Goal: Task Accomplishment & Management: Manage account settings

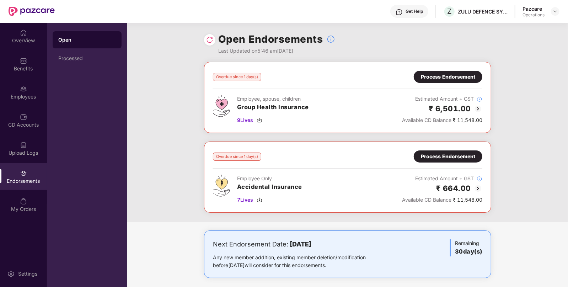
scroll to position [4, 0]
click at [249, 117] on span "9 Lives" at bounding box center [245, 120] width 16 height 8
click at [463, 76] on div "Process Endorsement" at bounding box center [448, 77] width 54 height 8
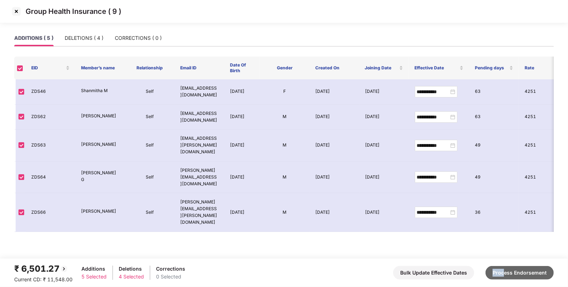
drag, startPoint x: 508, startPoint y: 264, endPoint x: 506, endPoint y: 270, distance: 6.6
click at [506, 270] on div "₹ 6,501.27 Current CD: ₹ 11,548.00 Additions 5 Selected Deletions 4 Selected Co…" at bounding box center [284, 272] width 540 height 21
click at [506, 270] on button "Process Endorsement" at bounding box center [520, 273] width 68 height 14
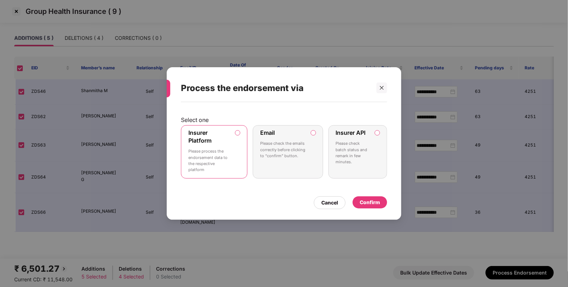
click at [236, 158] on label "Insurer Platform Please process the endorsement data to the respective platform" at bounding box center [214, 151] width 66 height 53
click at [386, 203] on div "Confirm" at bounding box center [370, 202] width 34 height 12
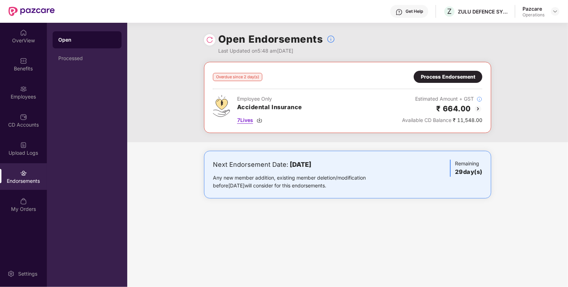
click at [250, 119] on span "7 Lives" at bounding box center [245, 120] width 16 height 8
click at [555, 10] on img at bounding box center [556, 12] width 6 height 6
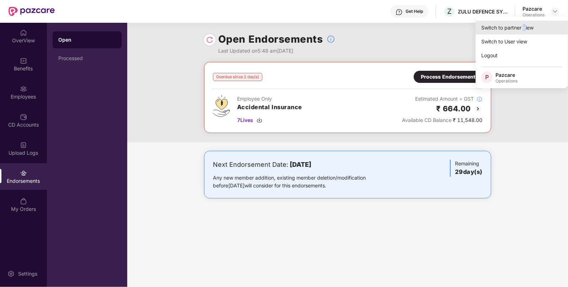
click at [524, 27] on div "Switch to partner view" at bounding box center [522, 28] width 92 height 14
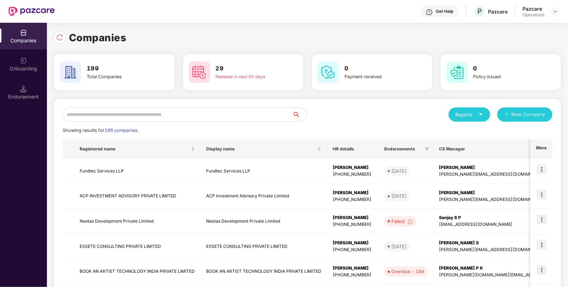
click at [256, 118] on input "text" at bounding box center [178, 114] width 230 height 14
paste input "**********"
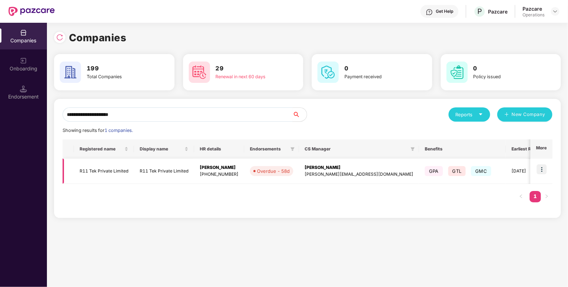
type input "**********"
click at [540, 167] on img at bounding box center [542, 169] width 10 height 10
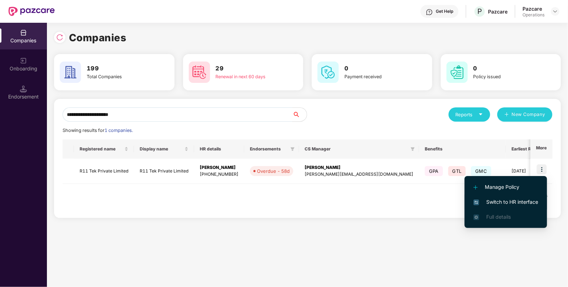
click at [511, 197] on li "Switch to HR interface" at bounding box center [506, 201] width 82 height 15
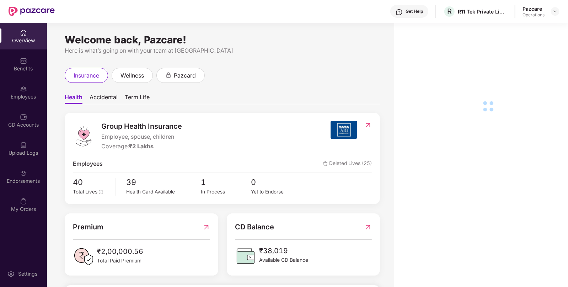
click at [12, 173] on div "Endorsements" at bounding box center [23, 176] width 47 height 27
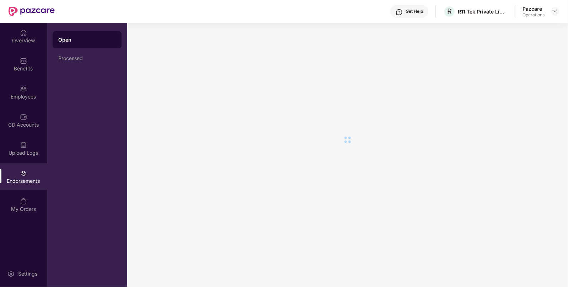
click at [12, 173] on div "Endorsements" at bounding box center [23, 176] width 47 height 27
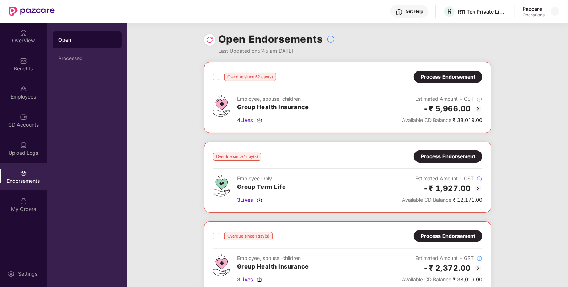
click at [443, 76] on div "Process Endorsement" at bounding box center [448, 77] width 54 height 8
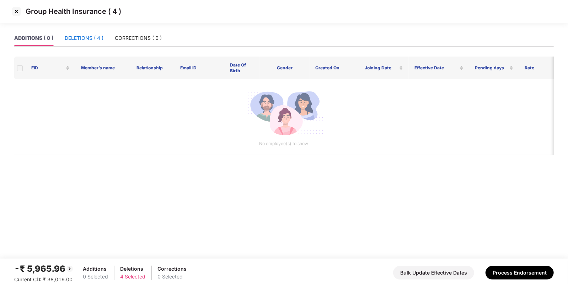
click at [97, 36] on div "DELETIONS ( 4 )" at bounding box center [84, 38] width 39 height 8
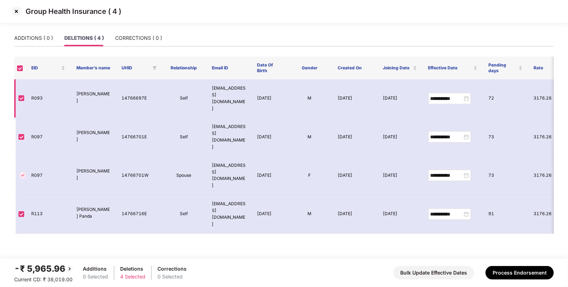
click at [34, 87] on td "R093" at bounding box center [48, 98] width 45 height 38
copy td "R093"
click at [15, 11] on img at bounding box center [16, 11] width 11 height 11
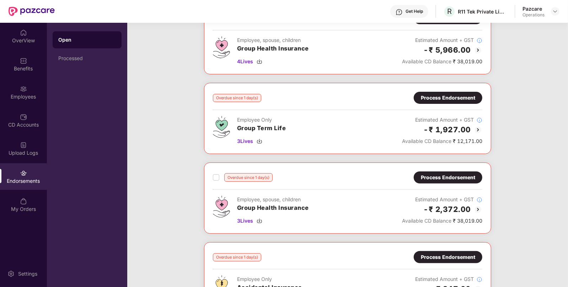
scroll to position [59, 0]
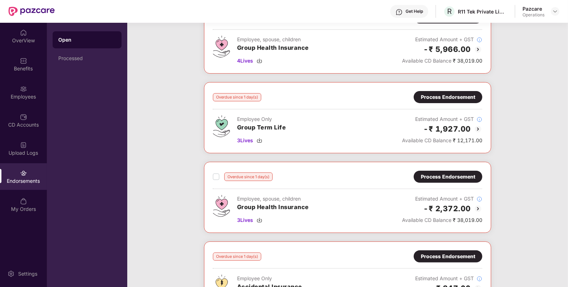
click at [447, 179] on div "Process Endorsement" at bounding box center [448, 177] width 54 height 8
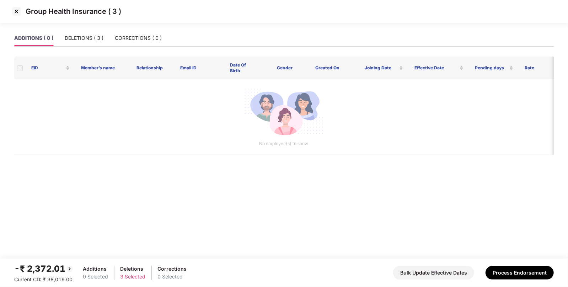
click at [15, 14] on img at bounding box center [16, 11] width 11 height 11
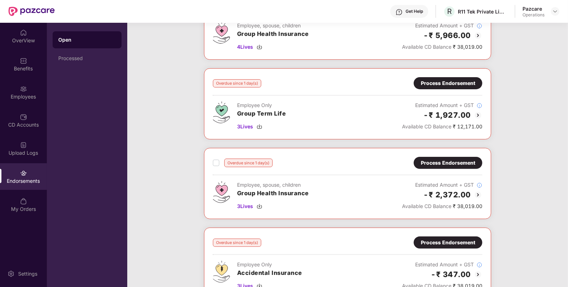
scroll to position [74, 0]
click at [246, 204] on span "3 Lives" at bounding box center [245, 206] width 16 height 8
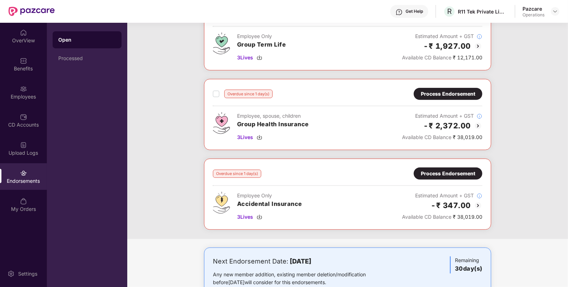
scroll to position [163, 0]
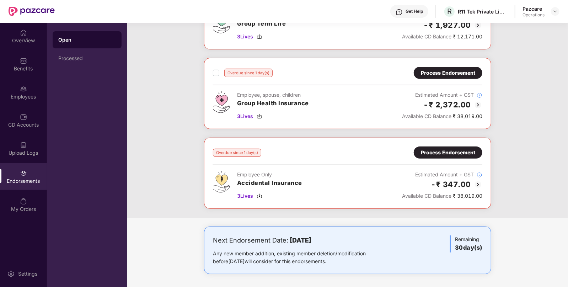
click at [443, 155] on div "Process Endorsement" at bounding box center [448, 153] width 54 height 8
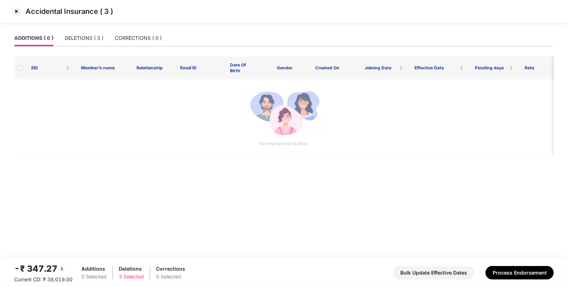
click at [15, 14] on img at bounding box center [16, 11] width 11 height 11
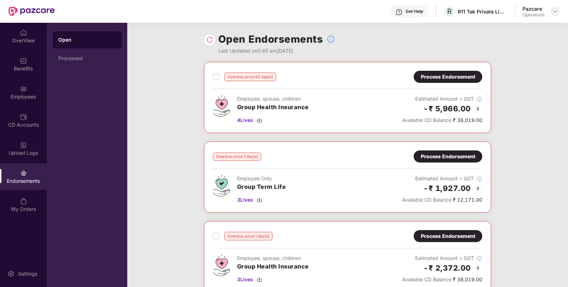
click at [555, 9] on img at bounding box center [556, 12] width 6 height 6
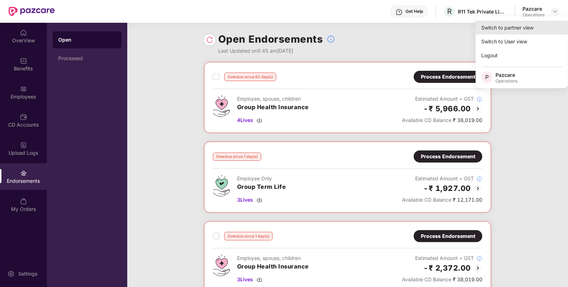
click at [529, 30] on div "Switch to partner view" at bounding box center [522, 28] width 92 height 14
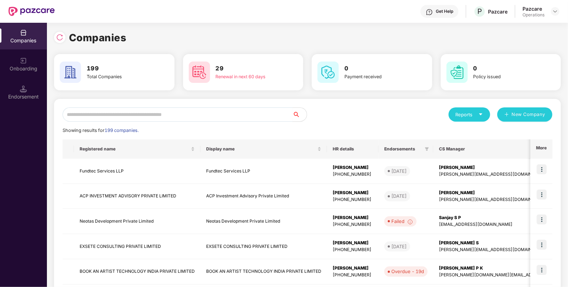
click at [211, 114] on input "text" at bounding box center [178, 114] width 230 height 14
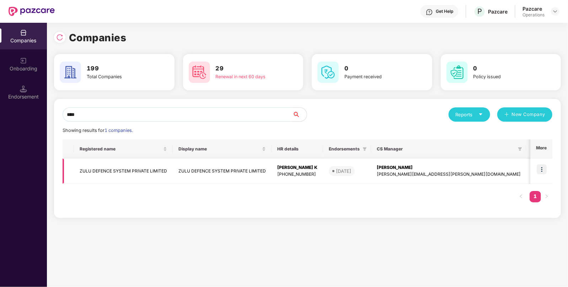
type input "****"
click at [540, 171] on img at bounding box center [542, 169] width 10 height 10
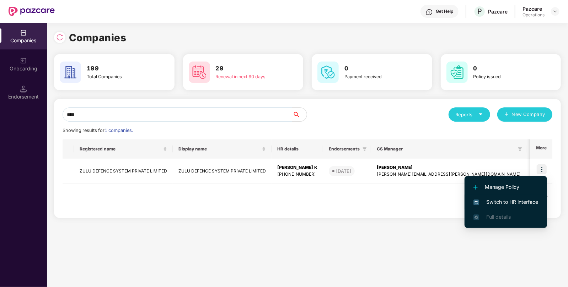
click at [516, 208] on li "Switch to HR interface" at bounding box center [506, 201] width 82 height 15
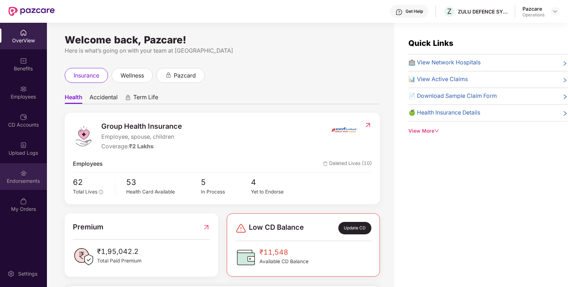
click at [23, 176] on img at bounding box center [23, 173] width 7 height 7
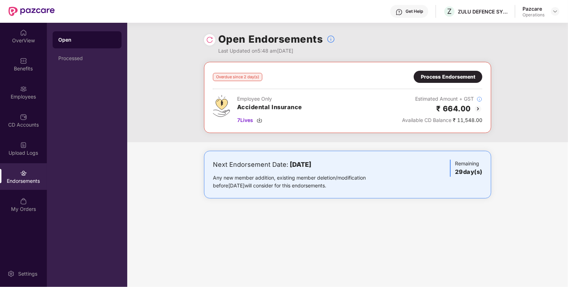
click at [461, 73] on div "Process Endorsement" at bounding box center [448, 77] width 54 height 8
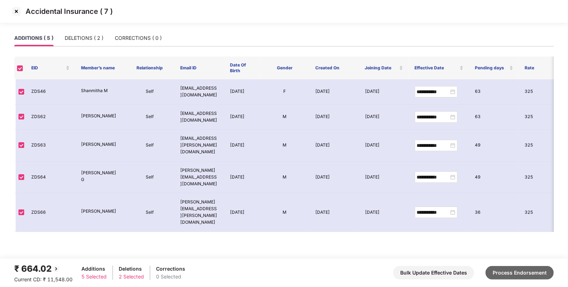
click at [513, 267] on div "₹ 664.02 Current CD: ₹ 11,548.00 Additions 5 Selected Deletions 2 Selected Corr…" at bounding box center [284, 272] width 540 height 21
click at [505, 278] on button "Process Endorsement" at bounding box center [520, 273] width 68 height 14
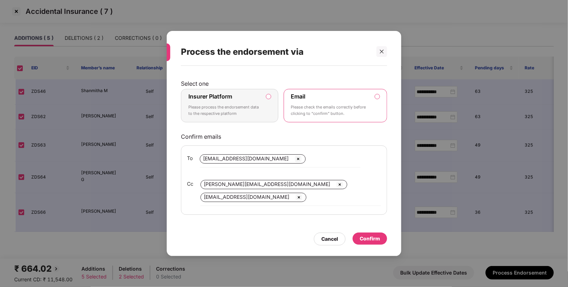
click at [244, 101] on div "Insurer Platform Please process the endorsement data to the respective platform" at bounding box center [224, 106] width 73 height 26
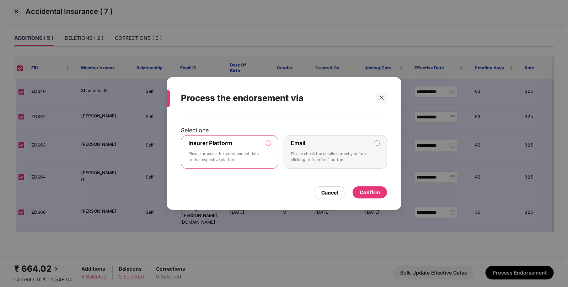
click at [386, 192] on div "Confirm" at bounding box center [370, 192] width 34 height 12
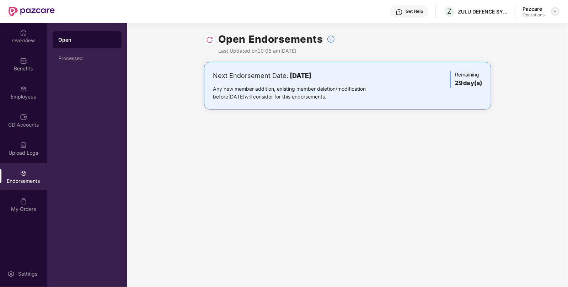
click at [556, 10] on img at bounding box center [556, 12] width 6 height 6
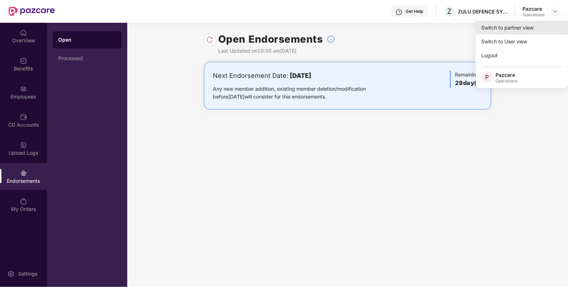
click at [532, 28] on div "Switch to partner view" at bounding box center [522, 28] width 92 height 14
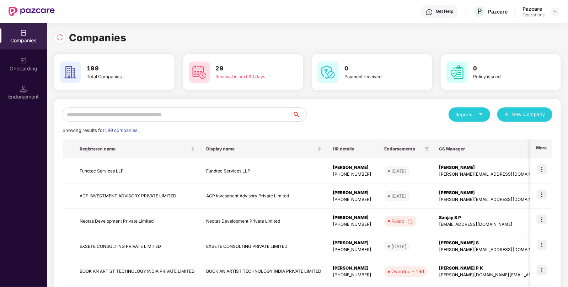
click at [203, 116] on input "text" at bounding box center [178, 114] width 230 height 14
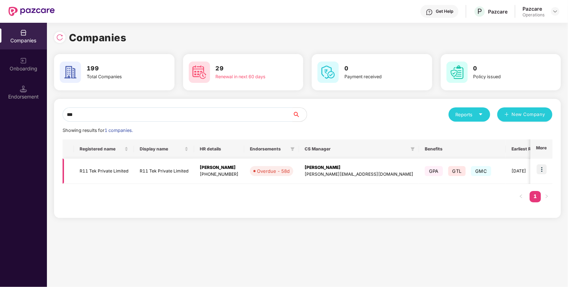
type input "***"
click at [96, 168] on td "R11 Tek Private Limited" at bounding box center [104, 171] width 60 height 25
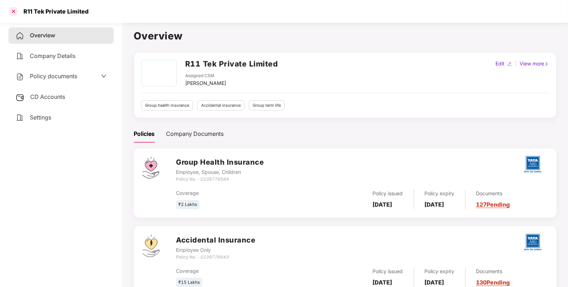
click at [16, 12] on div at bounding box center [13, 11] width 11 height 11
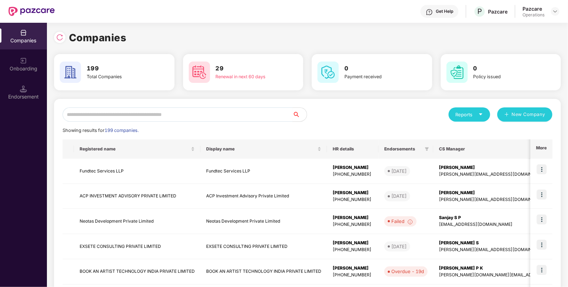
click at [122, 113] on input "text" at bounding box center [178, 114] width 230 height 14
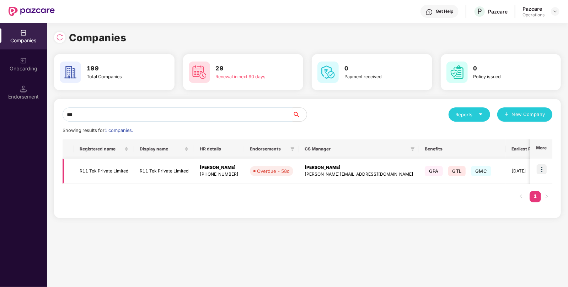
type input "***"
click at [548, 176] on td at bounding box center [541, 171] width 22 height 25
click at [543, 169] on img at bounding box center [542, 169] width 10 height 10
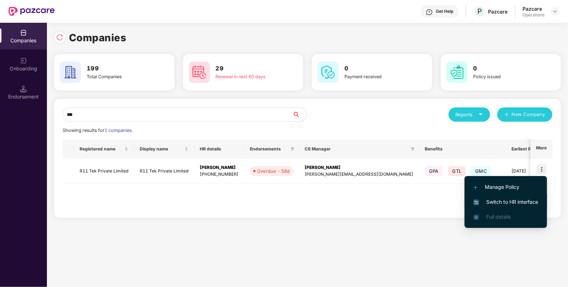
click at [523, 197] on li "Switch to HR interface" at bounding box center [506, 201] width 82 height 15
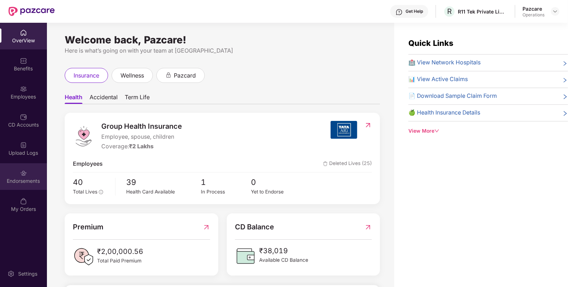
click at [21, 166] on div "Endorsements" at bounding box center [23, 176] width 47 height 27
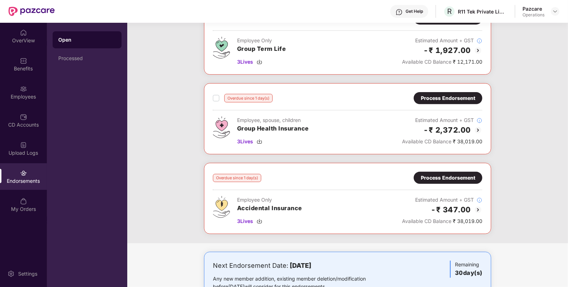
scroll to position [163, 0]
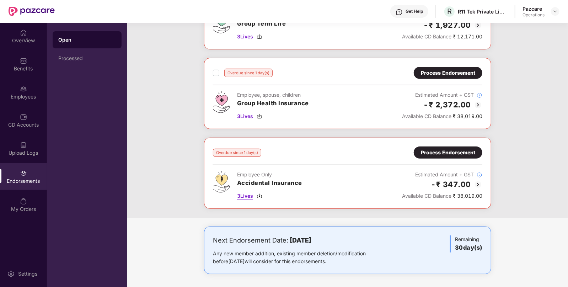
click at [249, 194] on span "3 Lives" at bounding box center [245, 196] width 16 height 8
click at [458, 154] on div "Process Endorsement" at bounding box center [448, 153] width 54 height 8
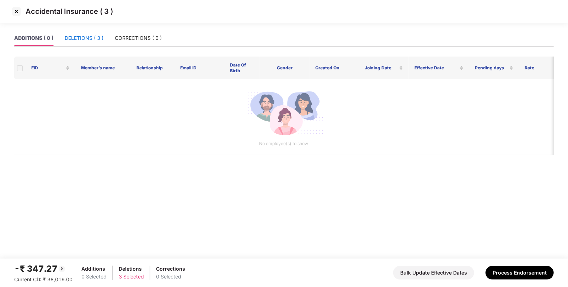
click at [92, 40] on div "DELETIONS ( 3 )" at bounding box center [84, 38] width 39 height 8
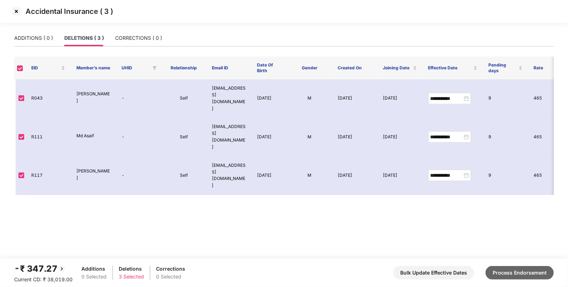
click at [536, 273] on button "Process Endorsement" at bounding box center [520, 273] width 68 height 14
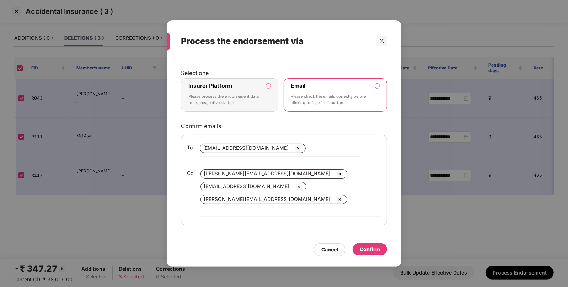
click at [232, 95] on div "Insurer Platform Please process the endorsement data to the respective platform" at bounding box center [224, 95] width 73 height 26
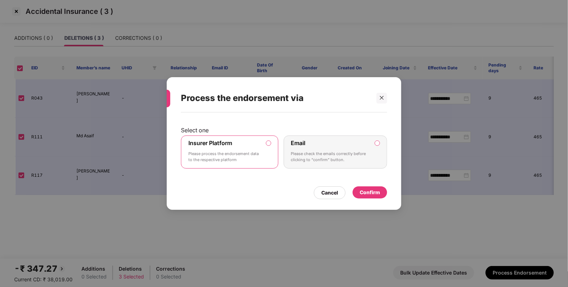
click at [366, 192] on div "Confirm" at bounding box center [370, 192] width 20 height 8
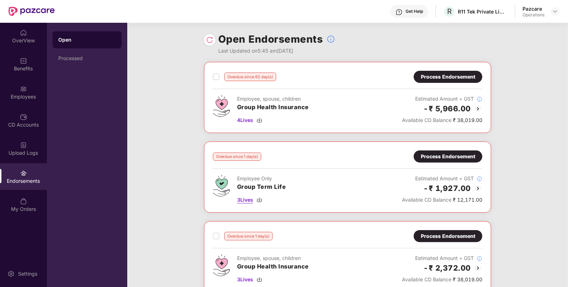
click at [242, 197] on span "3 Lives" at bounding box center [245, 200] width 16 height 8
click at [460, 156] on div "Process Endorsement" at bounding box center [448, 157] width 54 height 8
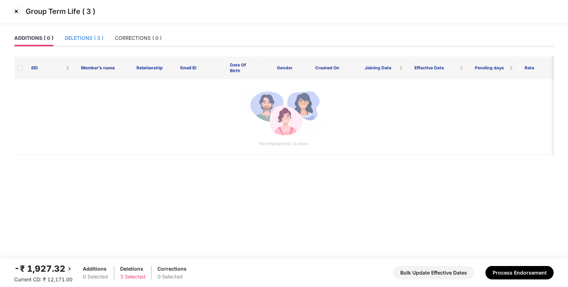
click at [98, 37] on div "DELETIONS ( 3 )" at bounding box center [84, 38] width 39 height 8
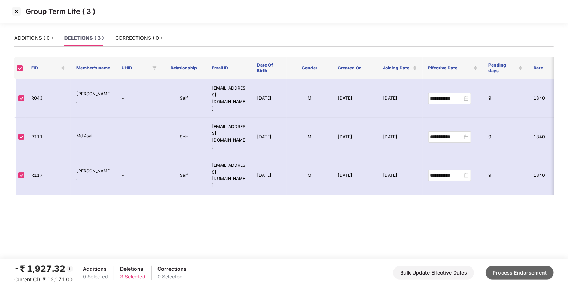
click at [500, 277] on button "Process Endorsement" at bounding box center [520, 273] width 68 height 14
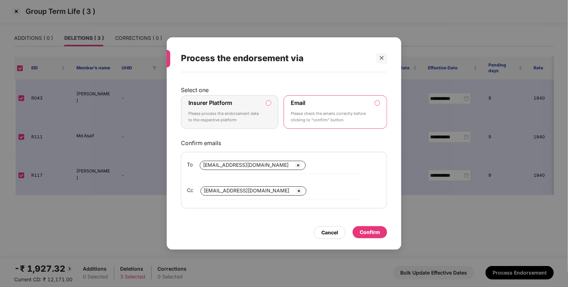
click at [242, 108] on div "Insurer Platform Please process the endorsement data to the respective platform" at bounding box center [224, 112] width 73 height 26
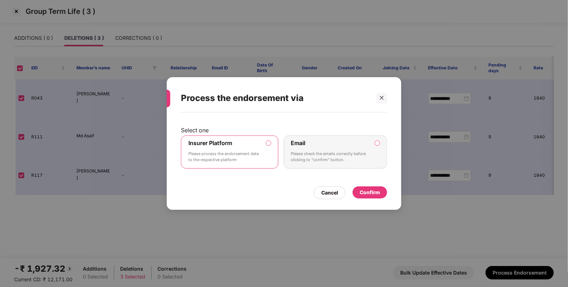
click at [374, 194] on div "Confirm" at bounding box center [370, 192] width 20 height 8
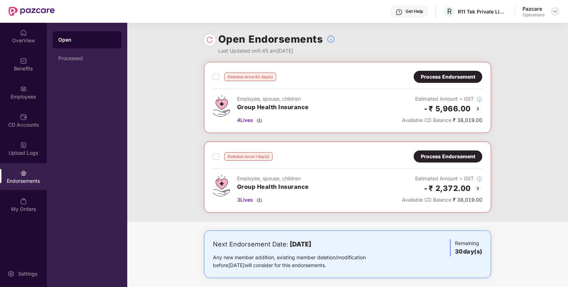
click at [555, 13] on img at bounding box center [556, 12] width 6 height 6
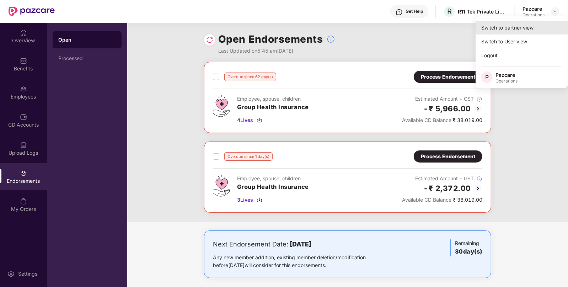
click at [514, 31] on div "Switch to partner view" at bounding box center [522, 28] width 92 height 14
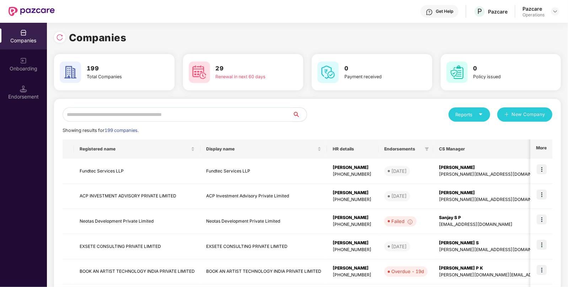
click at [188, 112] on input "text" at bounding box center [178, 114] width 230 height 14
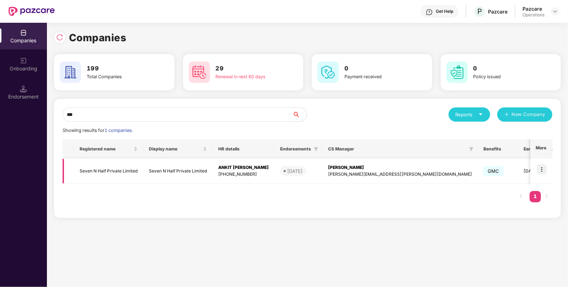
type input "***"
click at [543, 167] on img at bounding box center [542, 169] width 10 height 10
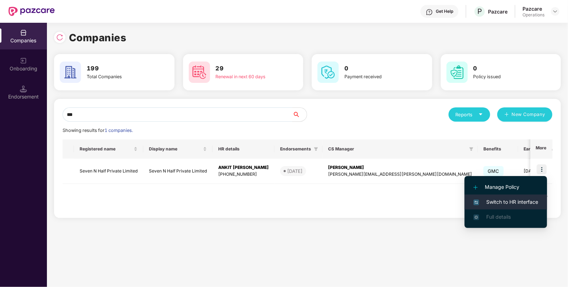
click at [514, 198] on span "Switch to HR interface" at bounding box center [506, 202] width 65 height 8
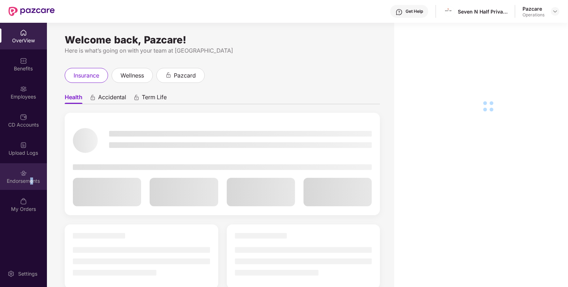
click at [31, 179] on div "Endorsements" at bounding box center [23, 180] width 47 height 7
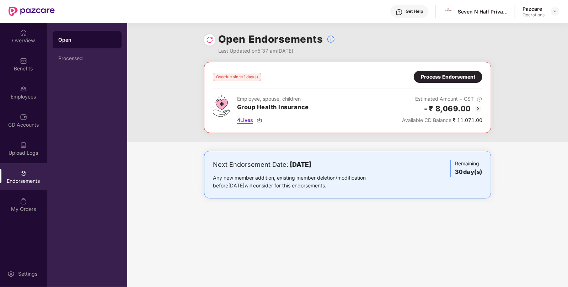
click at [244, 119] on span "4 Lives" at bounding box center [245, 120] width 16 height 8
click at [462, 76] on div "Process Endorsement" at bounding box center [448, 77] width 54 height 8
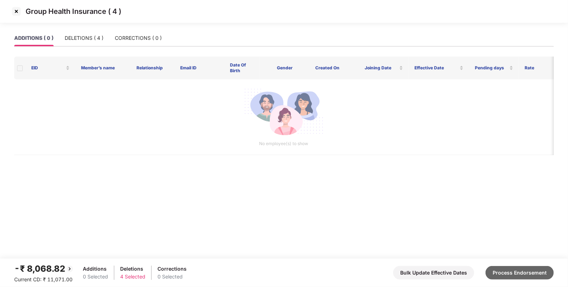
click at [521, 277] on button "Process Endorsement" at bounding box center [520, 273] width 68 height 14
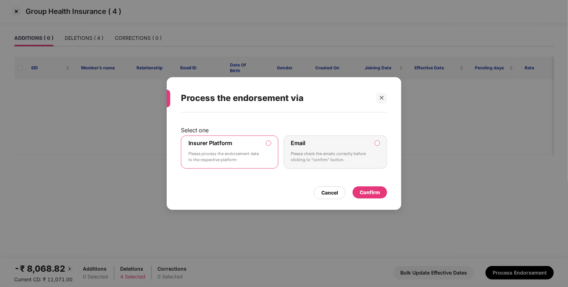
drag, startPoint x: 265, startPoint y: 160, endPoint x: 277, endPoint y: 161, distance: 11.8
click at [265, 160] on label "Insurer Platform Please process the endorsement data to the respective platform" at bounding box center [229, 151] width 97 height 33
click at [373, 198] on div "Confirm" at bounding box center [370, 192] width 34 height 12
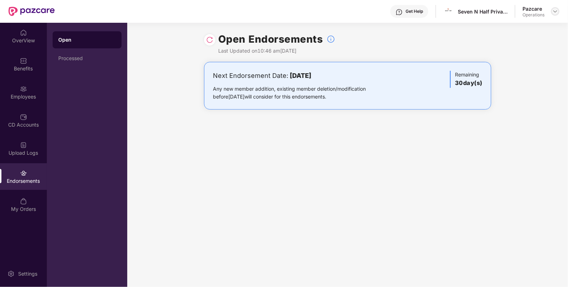
click at [556, 8] on div at bounding box center [555, 11] width 9 height 9
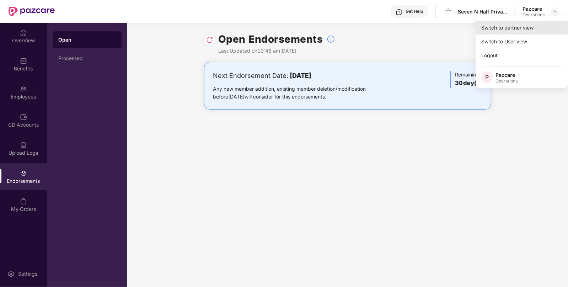
click at [532, 26] on div "Switch to partner view" at bounding box center [522, 28] width 92 height 14
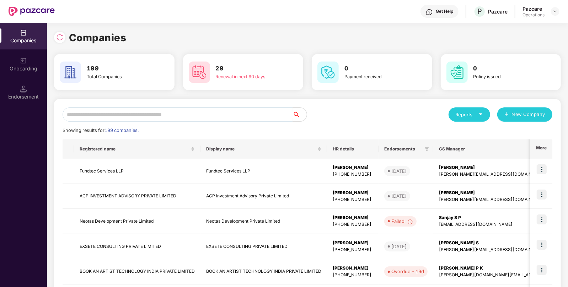
click at [225, 112] on input "text" at bounding box center [178, 114] width 230 height 14
paste input "**********"
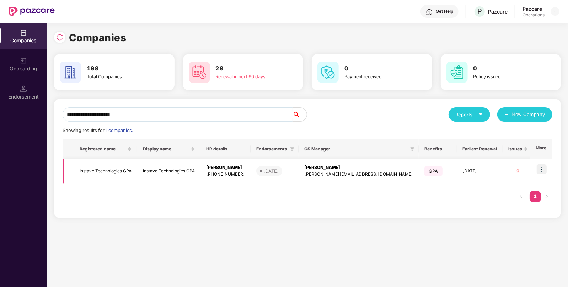
type input "**********"
click at [546, 173] on img at bounding box center [542, 169] width 10 height 10
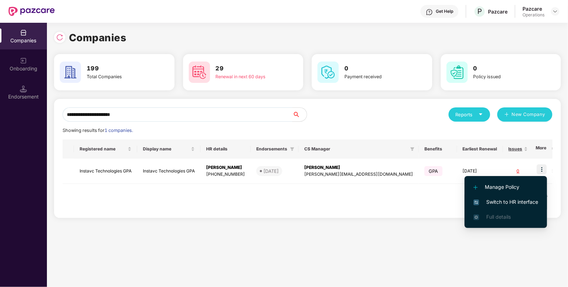
click at [508, 198] on li "Switch to HR interface" at bounding box center [506, 201] width 82 height 15
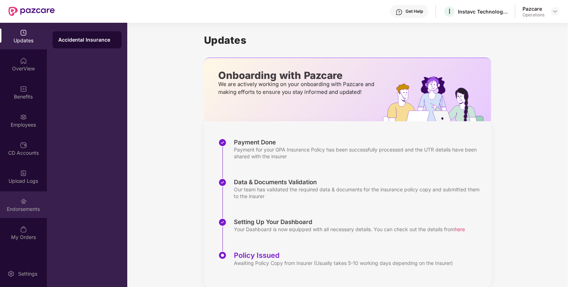
click at [29, 203] on div "Endorsements" at bounding box center [23, 204] width 47 height 27
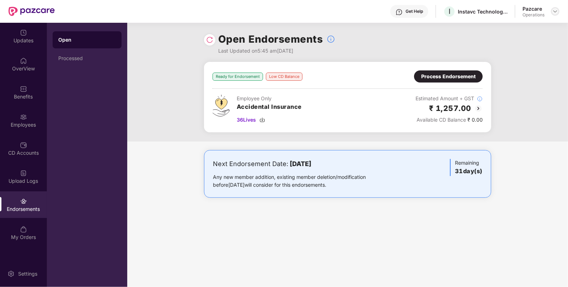
click at [553, 9] on img at bounding box center [556, 12] width 6 height 6
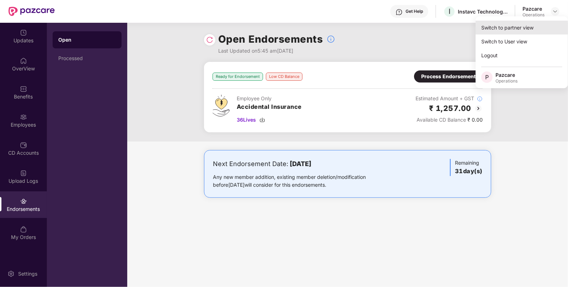
click at [534, 25] on div "Switch to partner view" at bounding box center [522, 28] width 92 height 14
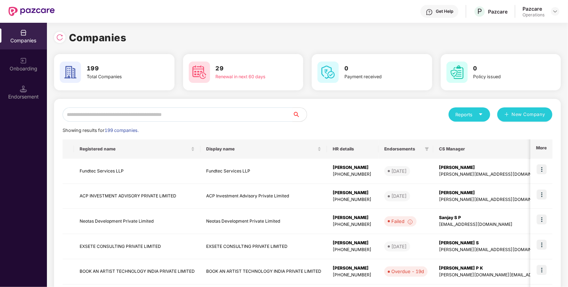
paste input "**********"
click at [251, 115] on input "**********" at bounding box center [178, 114] width 230 height 14
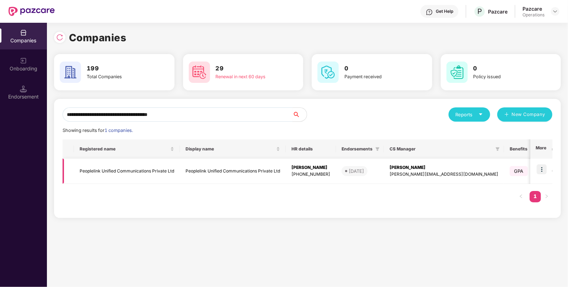
type input "**********"
click at [540, 170] on img at bounding box center [542, 169] width 10 height 10
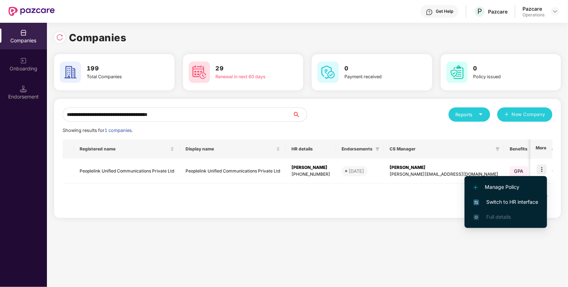
click at [509, 202] on span "Switch to HR interface" at bounding box center [506, 202] width 65 height 8
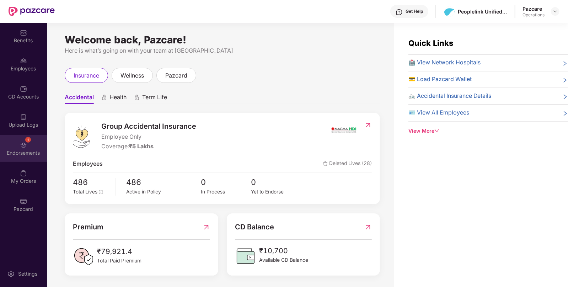
click at [21, 158] on div "1 Endorsements" at bounding box center [23, 148] width 47 height 27
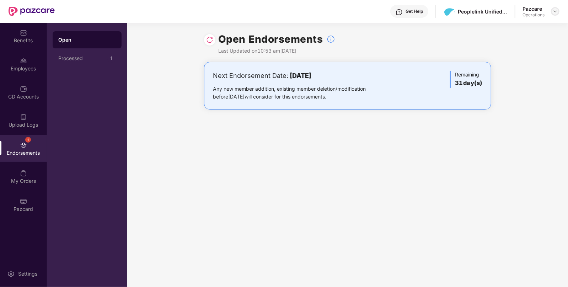
click at [553, 10] on img at bounding box center [556, 12] width 6 height 6
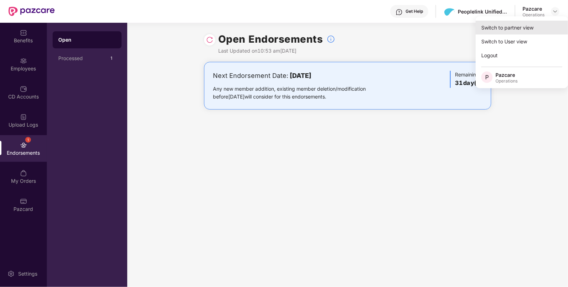
click at [532, 31] on div "Switch to partner view" at bounding box center [522, 28] width 92 height 14
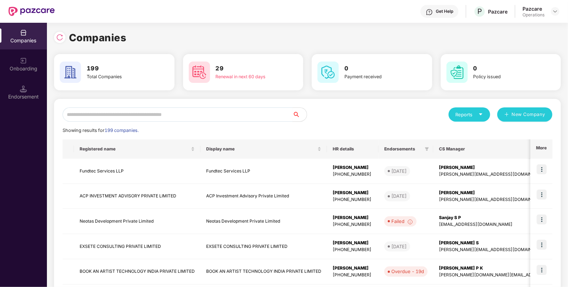
click at [260, 114] on input "text" at bounding box center [178, 114] width 230 height 14
paste input "**********"
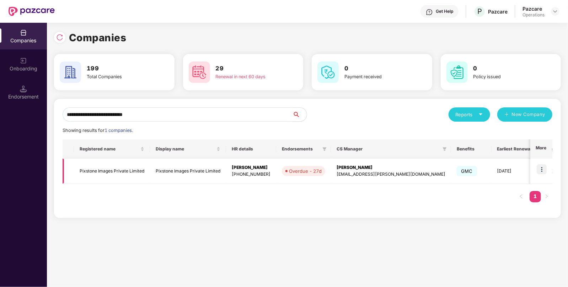
type input "**********"
click at [542, 168] on img at bounding box center [542, 169] width 10 height 10
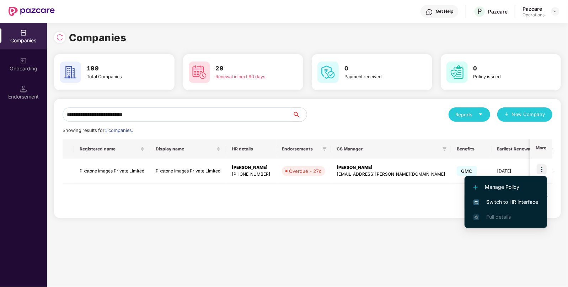
click at [516, 201] on span "Switch to HR interface" at bounding box center [506, 202] width 65 height 8
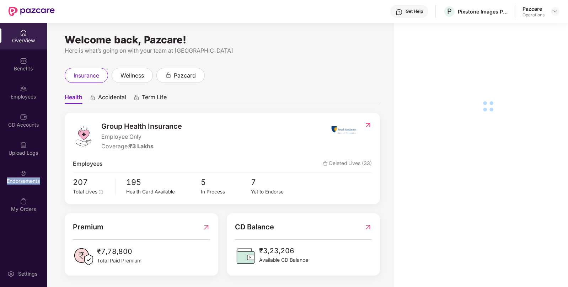
click at [28, 177] on div "Endorsements" at bounding box center [23, 180] width 47 height 7
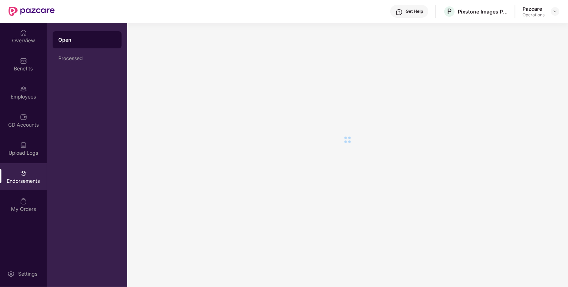
click at [28, 177] on div "Endorsements" at bounding box center [23, 180] width 47 height 7
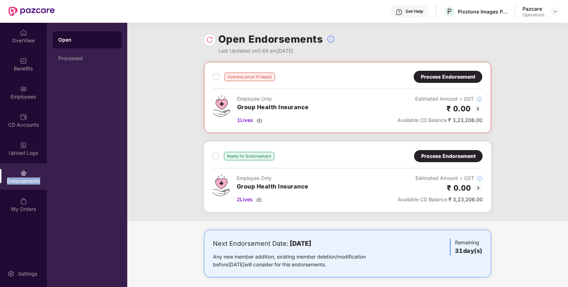
click at [28, 177] on div "Endorsements" at bounding box center [23, 180] width 47 height 7
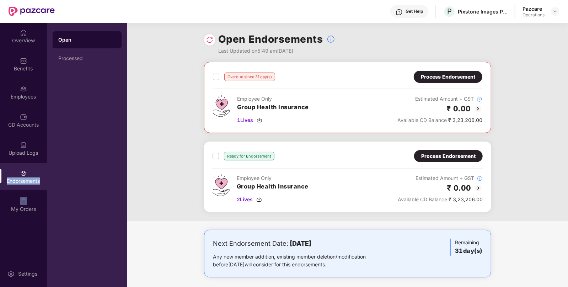
click at [28, 177] on div "Endorsements" at bounding box center [23, 180] width 47 height 7
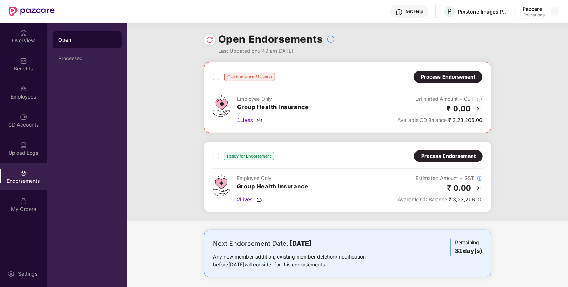
click at [457, 151] on div "Process Endorsement" at bounding box center [448, 156] width 69 height 12
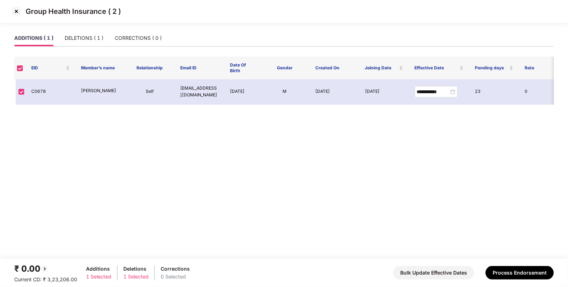
click at [16, 10] on img at bounding box center [16, 11] width 11 height 11
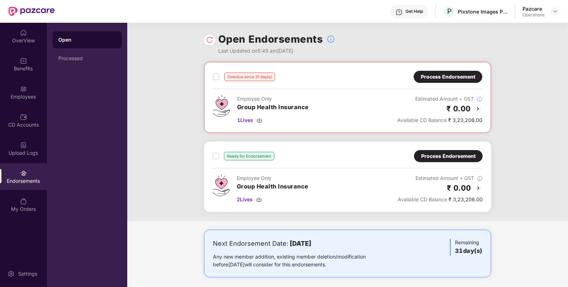
click at [467, 72] on div "Process Endorsement" at bounding box center [448, 77] width 69 height 12
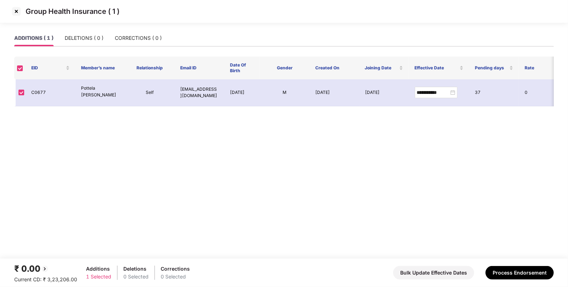
click at [17, 11] on img at bounding box center [16, 11] width 11 height 11
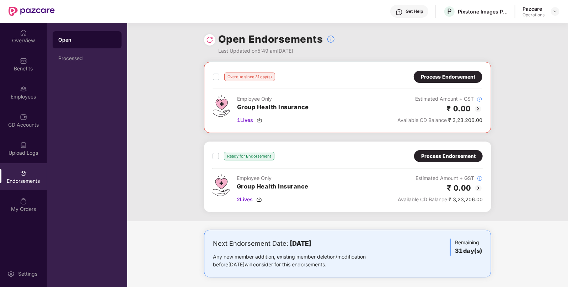
click at [448, 75] on div "Process Endorsement" at bounding box center [448, 77] width 54 height 8
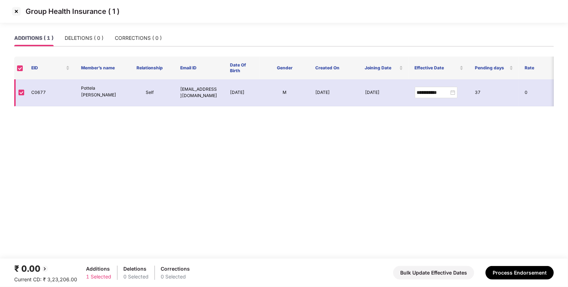
click at [43, 89] on td "C0677" at bounding box center [51, 92] width 50 height 27
copy td "C0677"
click at [15, 11] on img at bounding box center [16, 11] width 11 height 11
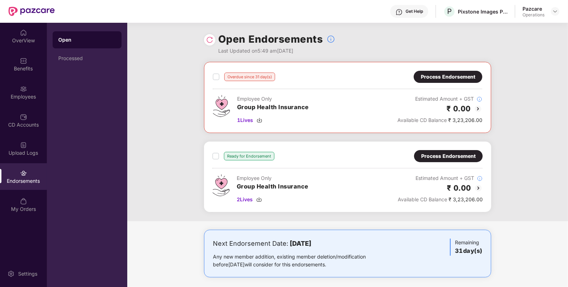
click at [424, 79] on div "Process Endorsement" at bounding box center [448, 77] width 54 height 8
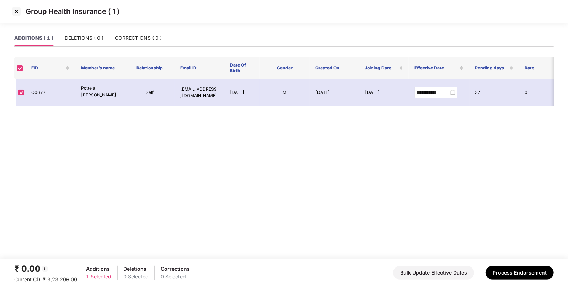
click at [16, 11] on img at bounding box center [16, 11] width 11 height 11
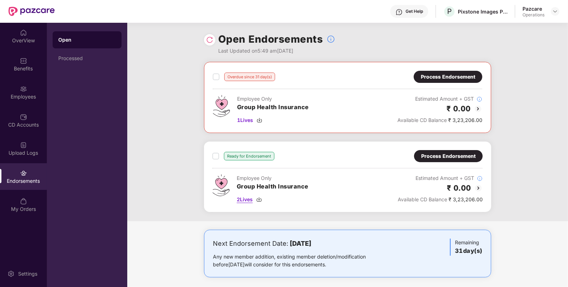
click at [246, 199] on span "2 Lives" at bounding box center [245, 200] width 16 height 8
click at [244, 121] on span "1 Lives" at bounding box center [245, 120] width 16 height 8
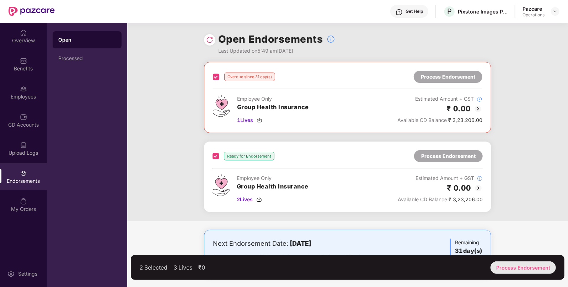
click at [532, 263] on div "Process Endorsement" at bounding box center [523, 267] width 65 height 12
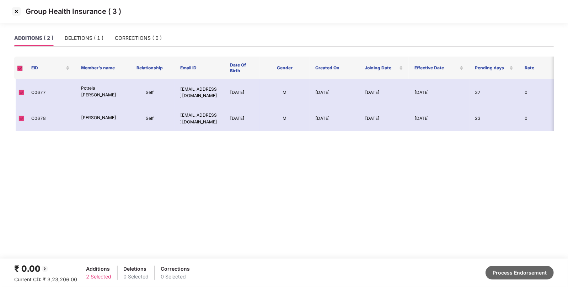
click at [530, 276] on button "Process Endorsement" at bounding box center [520, 273] width 68 height 14
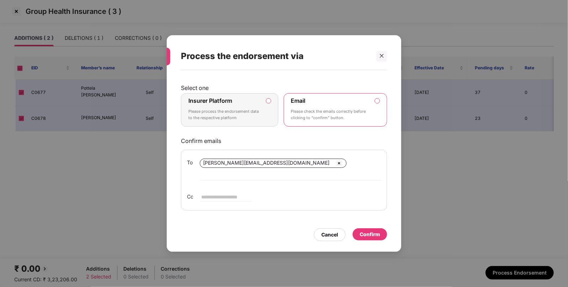
click at [232, 123] on div "Insurer Platform Please process the endorsement data to the respective platform" at bounding box center [224, 110] width 73 height 26
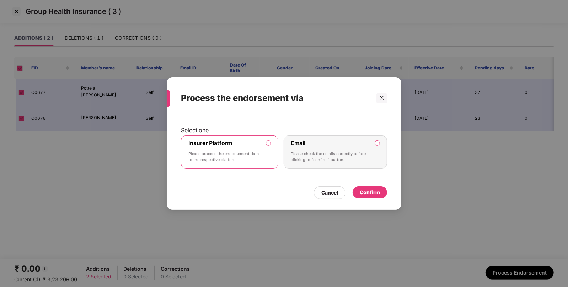
click at [373, 193] on div "Confirm" at bounding box center [370, 192] width 20 height 8
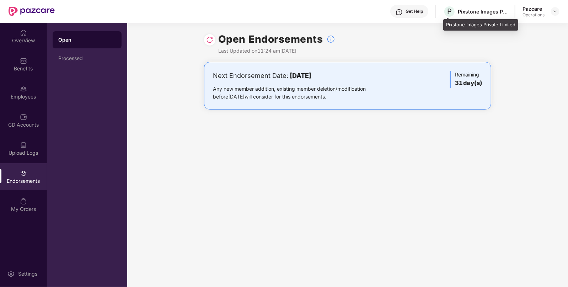
click at [464, 13] on div "Pixstone Images Private Limited" at bounding box center [483, 11] width 50 height 7
copy div "Pixstone"
click at [554, 11] on img at bounding box center [556, 12] width 6 height 6
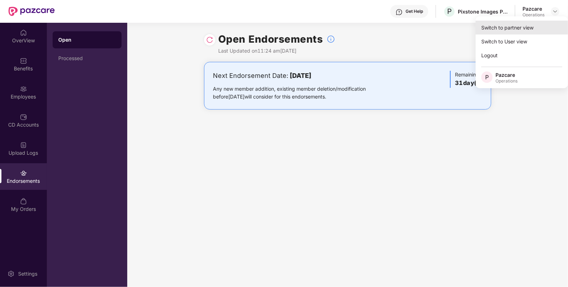
click at [539, 27] on div "Switch to partner view" at bounding box center [522, 28] width 92 height 14
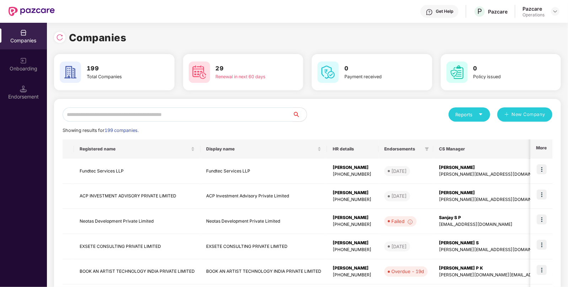
click at [228, 112] on input "text" at bounding box center [178, 114] width 230 height 14
paste input "********"
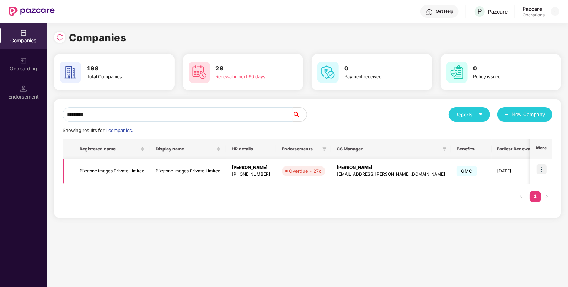
type input "********"
click at [132, 169] on td "Pixstone Images Private Limited" at bounding box center [112, 171] width 76 height 25
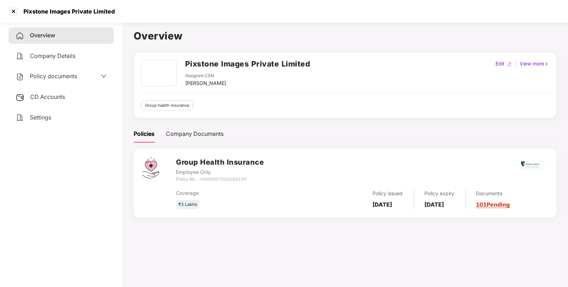
drag, startPoint x: 232, startPoint y: 83, endPoint x: 184, endPoint y: 84, distance: 48.0
click at [184, 84] on div "Pixstone Images Private Limited Assigned CSM [PERSON_NAME]" at bounding box center [225, 73] width 169 height 27
copy div "[PERSON_NAME]"
click at [188, 60] on h2 "Pixstone Images Private Limited" at bounding box center [247, 64] width 125 height 12
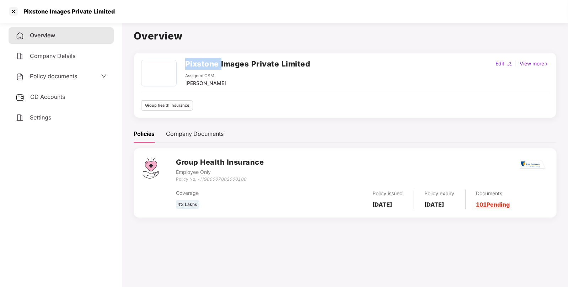
copy h2 "Pixstone"
click at [14, 8] on div at bounding box center [13, 11] width 11 height 11
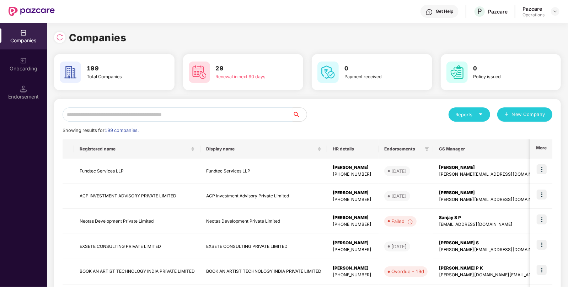
click at [185, 118] on input "text" at bounding box center [178, 114] width 230 height 14
paste input "********"
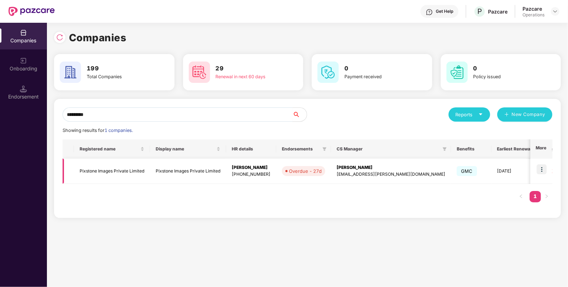
type input "********"
click at [546, 170] on img at bounding box center [542, 169] width 10 height 10
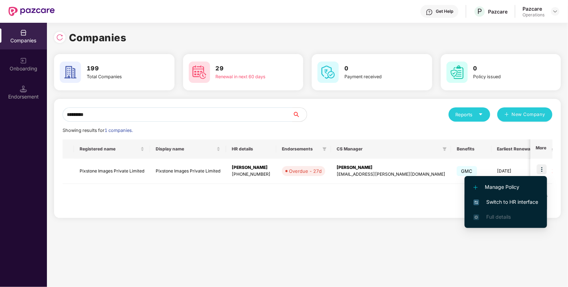
click at [520, 201] on span "Switch to HR interface" at bounding box center [506, 202] width 65 height 8
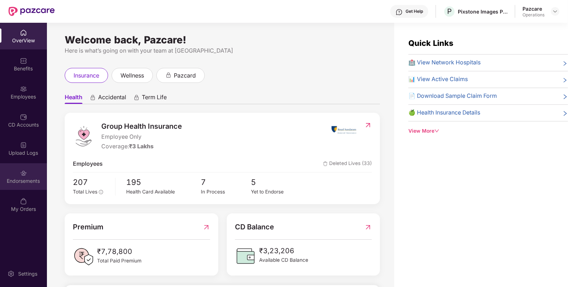
click at [25, 176] on img at bounding box center [23, 173] width 7 height 7
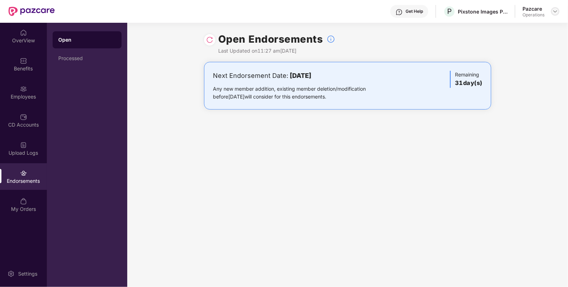
click at [554, 7] on div at bounding box center [555, 11] width 9 height 9
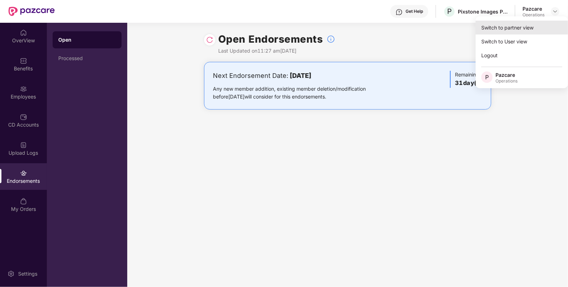
click at [536, 28] on div "Switch to partner view" at bounding box center [522, 28] width 92 height 14
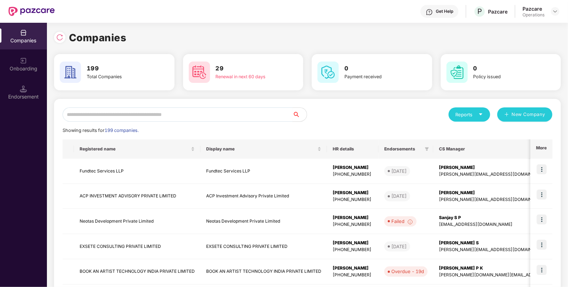
click at [207, 117] on input "text" at bounding box center [178, 114] width 230 height 14
paste input "**********"
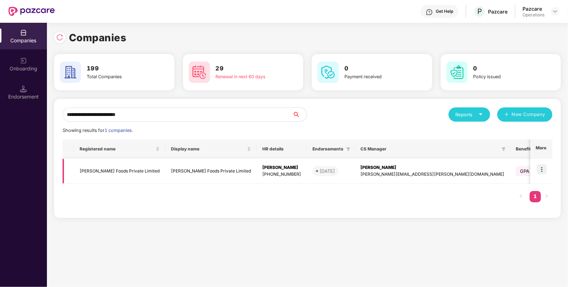
type input "**********"
click at [542, 164] on td at bounding box center [541, 171] width 22 height 25
click at [549, 171] on td at bounding box center [541, 171] width 22 height 25
click at [541, 169] on img at bounding box center [542, 169] width 10 height 10
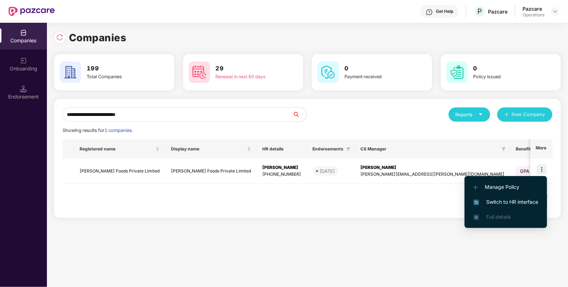
click at [518, 205] on span "Switch to HR interface" at bounding box center [506, 202] width 65 height 8
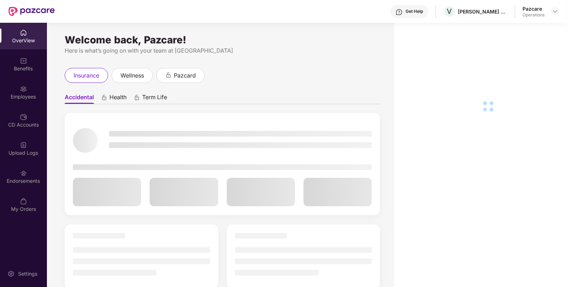
click at [28, 182] on div "Endorsements" at bounding box center [23, 180] width 47 height 7
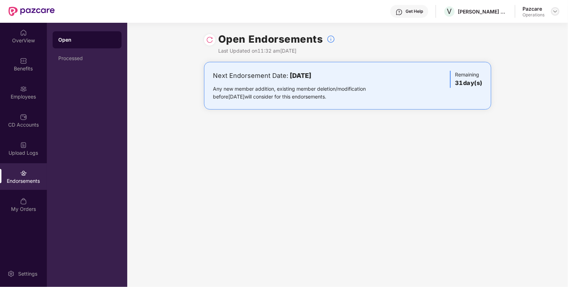
click at [556, 11] on img at bounding box center [556, 12] width 6 height 6
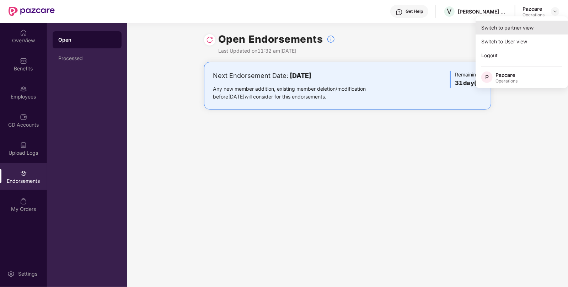
click at [517, 28] on div "Switch to partner view" at bounding box center [522, 28] width 92 height 14
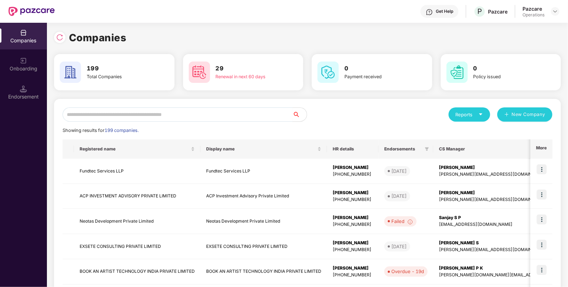
click at [238, 113] on input "text" at bounding box center [178, 114] width 230 height 14
paste input "**********"
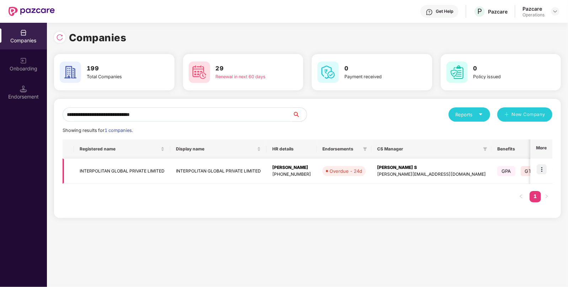
type input "**********"
click at [545, 169] on img at bounding box center [542, 169] width 10 height 10
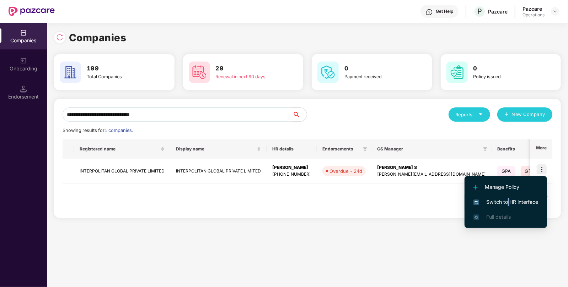
click at [509, 202] on span "Switch to HR interface" at bounding box center [506, 202] width 65 height 8
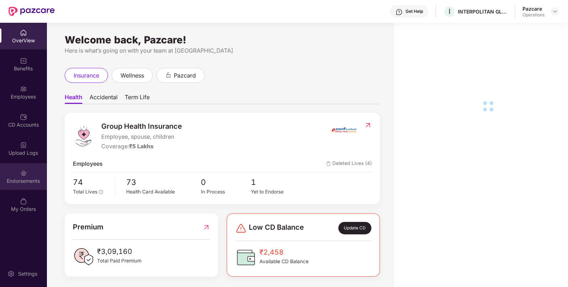
click at [34, 178] on div "Endorsements" at bounding box center [23, 180] width 47 height 7
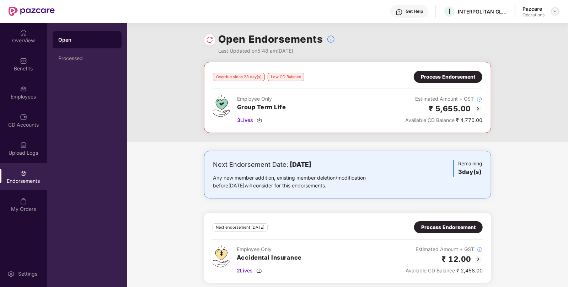
click at [555, 12] on img at bounding box center [556, 12] width 6 height 6
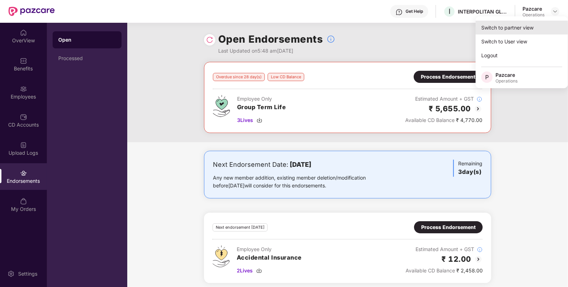
click at [534, 26] on div "Switch to partner view" at bounding box center [522, 28] width 92 height 14
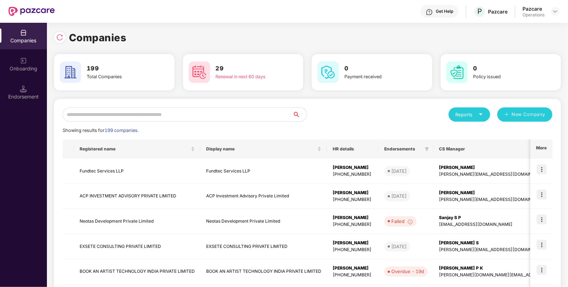
paste input "**********"
click at [167, 115] on input "text" at bounding box center [178, 114] width 230 height 14
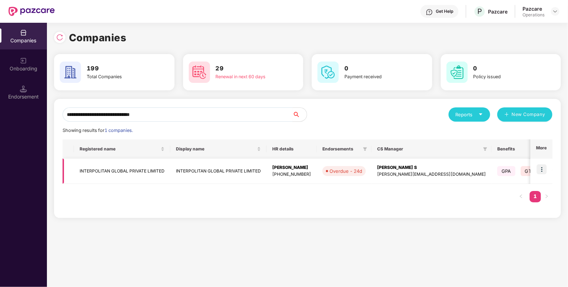
type input "**********"
click at [102, 175] on td "INTERPOLITAN GLOBAL PRIVATE LIMITED" at bounding box center [122, 171] width 96 height 25
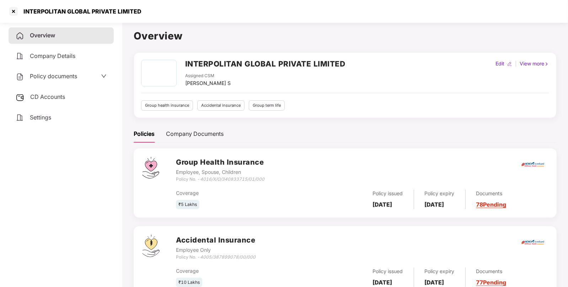
click at [60, 94] on span "CD Accounts" at bounding box center [47, 96] width 35 height 7
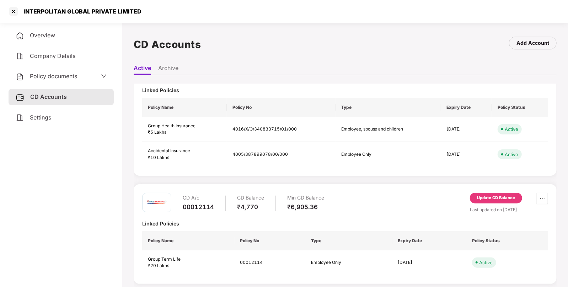
scroll to position [35, 0]
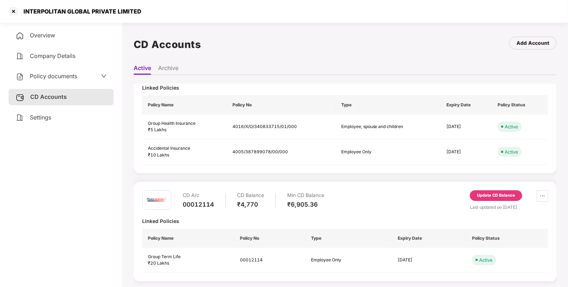
click at [490, 199] on div "Update CD Balance" at bounding box center [496, 195] width 52 height 11
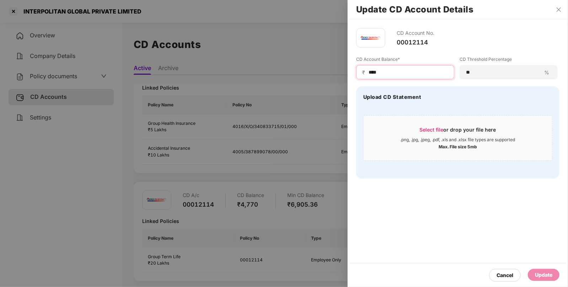
click at [425, 73] on input "****" at bounding box center [408, 72] width 80 height 7
type input "*"
type input "*****"
click at [546, 278] on div "Update" at bounding box center [543, 275] width 17 height 8
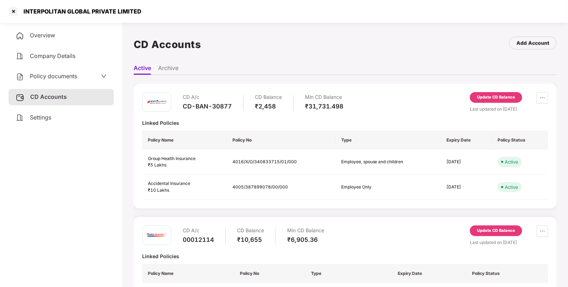
click at [44, 10] on div "INTERPOLITAN GLOBAL PRIVATE LIMITED" at bounding box center [80, 11] width 122 height 7
copy div "INTERPOLITAN"
click at [11, 7] on div at bounding box center [13, 11] width 11 height 11
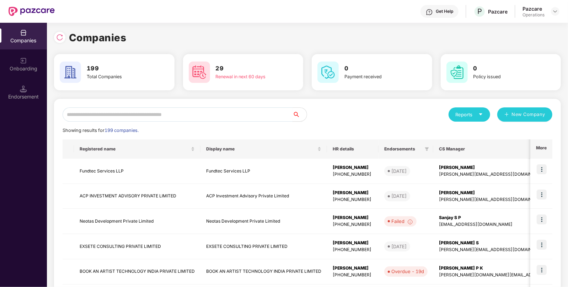
click at [210, 116] on input "text" at bounding box center [178, 114] width 230 height 14
paste input "**********"
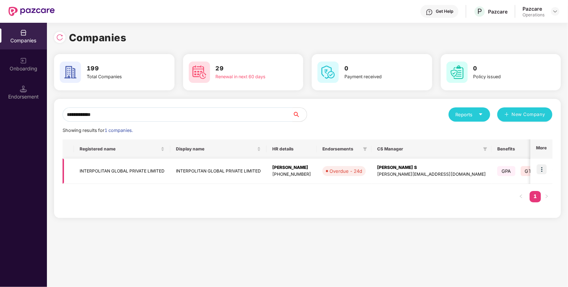
type input "**********"
click at [543, 171] on img at bounding box center [542, 169] width 10 height 10
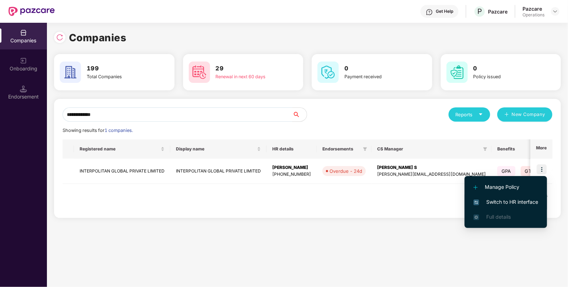
click at [514, 201] on span "Switch to HR interface" at bounding box center [506, 202] width 65 height 8
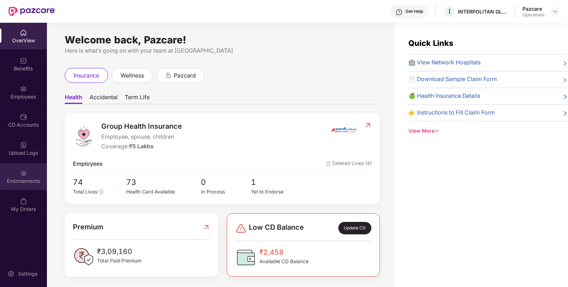
click at [14, 180] on div "Endorsements" at bounding box center [23, 180] width 47 height 7
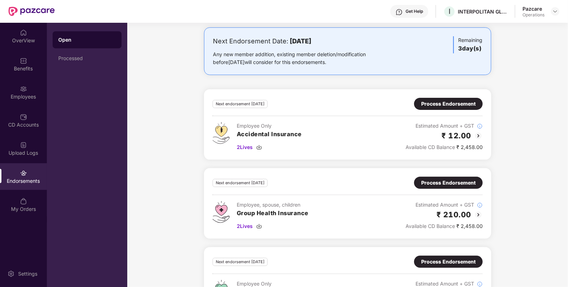
scroll to position [161, 0]
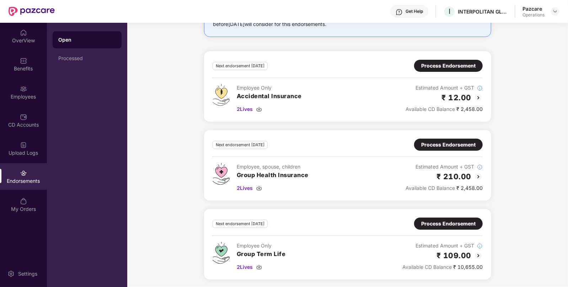
click at [444, 220] on div "Process Endorsement" at bounding box center [448, 224] width 54 height 8
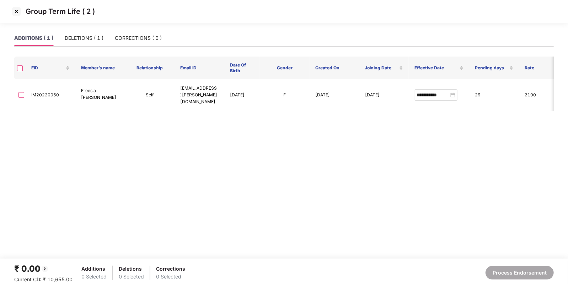
click at [17, 11] on img at bounding box center [16, 11] width 11 height 11
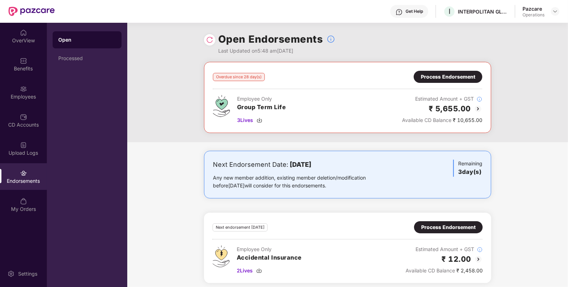
click at [362, 178] on div "Any new member addition, existing member deletion/modification before [DATE] wi…" at bounding box center [300, 182] width 175 height 16
click at [454, 231] on div "Process Endorsement" at bounding box center [448, 227] width 69 height 12
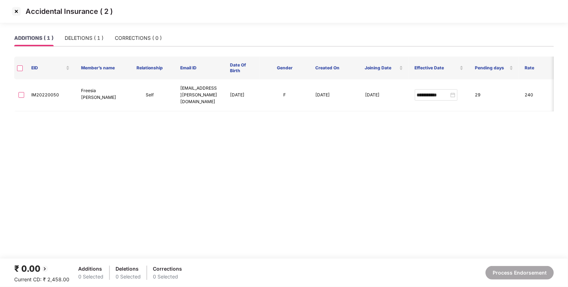
click at [16, 14] on img at bounding box center [16, 11] width 11 height 11
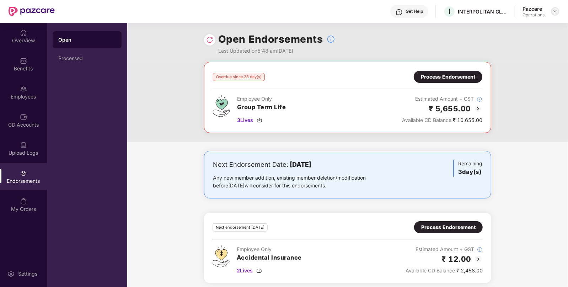
click at [556, 9] on img at bounding box center [556, 12] width 6 height 6
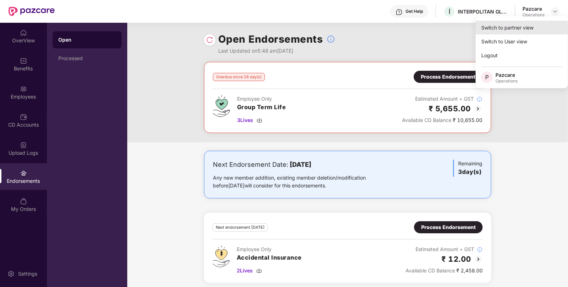
click at [537, 27] on div "Switch to partner view" at bounding box center [522, 28] width 92 height 14
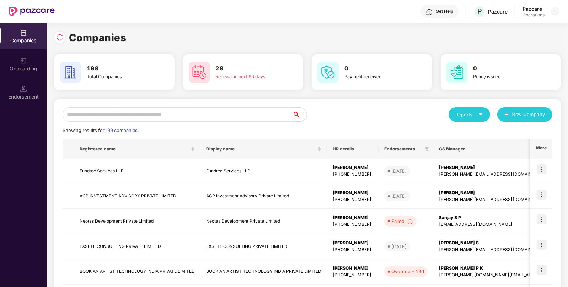
click at [229, 114] on input "text" at bounding box center [178, 114] width 230 height 14
paste input "*******"
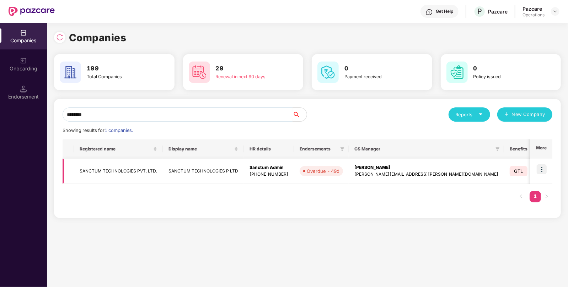
type input "*******"
click at [542, 167] on img at bounding box center [542, 169] width 10 height 10
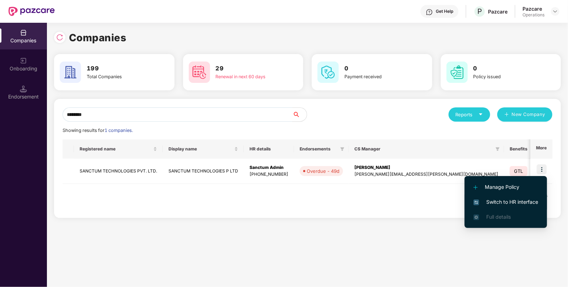
click at [514, 197] on li "Switch to HR interface" at bounding box center [506, 201] width 82 height 15
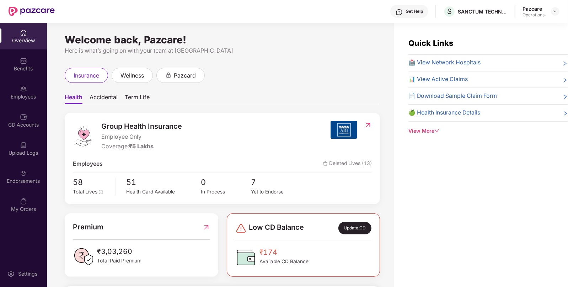
click at [36, 176] on div "Endorsements" at bounding box center [23, 176] width 47 height 27
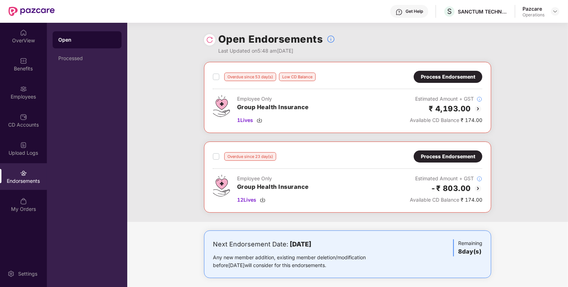
scroll to position [4, 0]
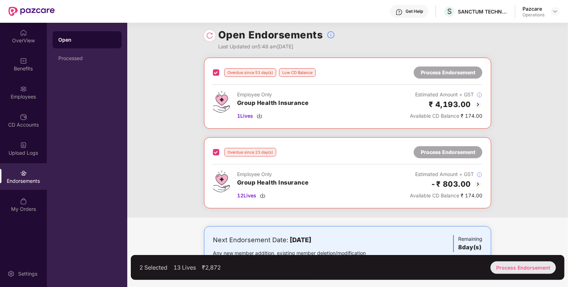
click at [536, 265] on div "Process Endorsement" at bounding box center [523, 267] width 65 height 12
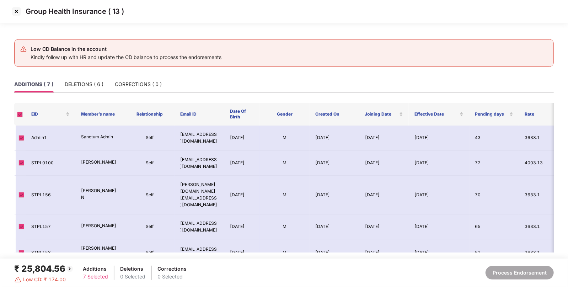
click at [16, 12] on img at bounding box center [16, 11] width 11 height 11
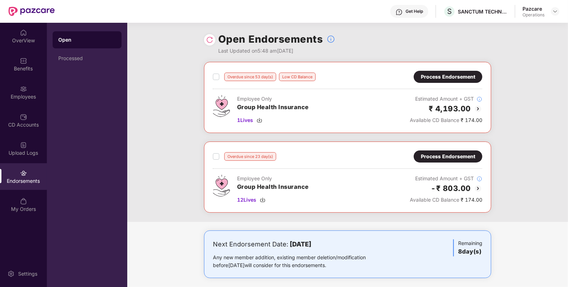
click at [405, 154] on div "Overdue since 23 day(s) Process Endorsement" at bounding box center [348, 156] width 270 height 12
click at [432, 158] on div "Process Endorsement" at bounding box center [448, 157] width 54 height 8
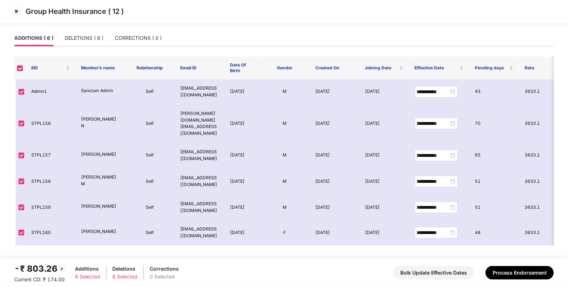
click at [17, 10] on img at bounding box center [16, 11] width 11 height 11
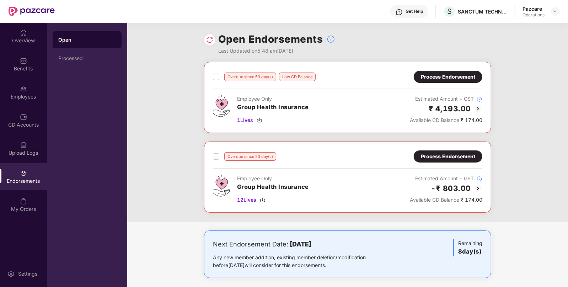
click at [457, 77] on div "Process Endorsement" at bounding box center [448, 77] width 54 height 8
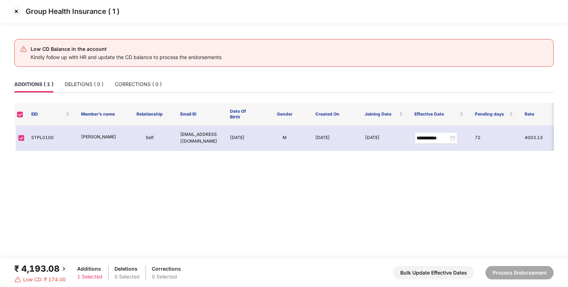
click at [16, 14] on img at bounding box center [16, 11] width 11 height 11
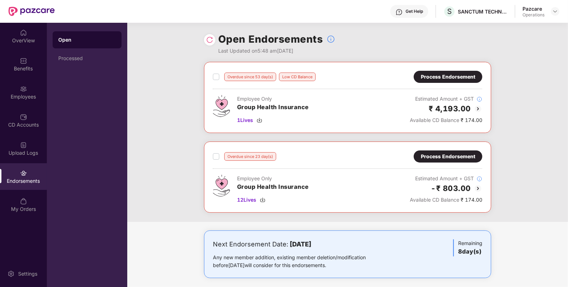
click at [442, 162] on div "Overdue since 23 day(s) Process Endorsement Employee Only Group Health Insuranc…" at bounding box center [348, 176] width 270 height 53
click at [435, 155] on div "Process Endorsement" at bounding box center [448, 157] width 54 height 8
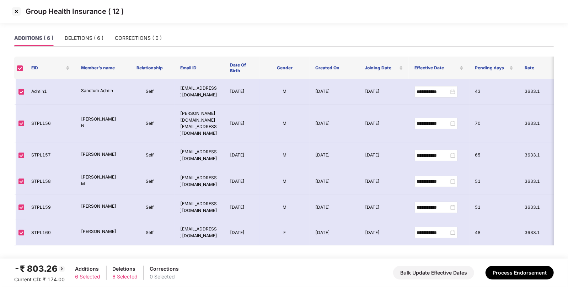
click at [325, 195] on td "[DATE]" at bounding box center [335, 207] width 50 height 25
click at [16, 9] on img at bounding box center [16, 11] width 11 height 11
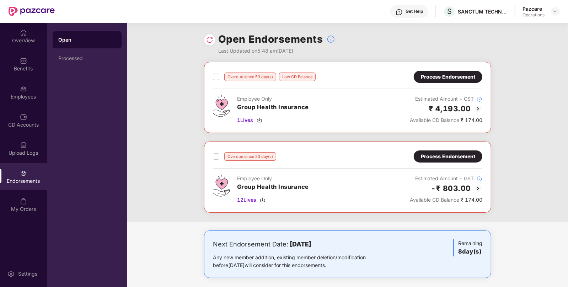
click at [477, 187] on img at bounding box center [478, 188] width 9 height 9
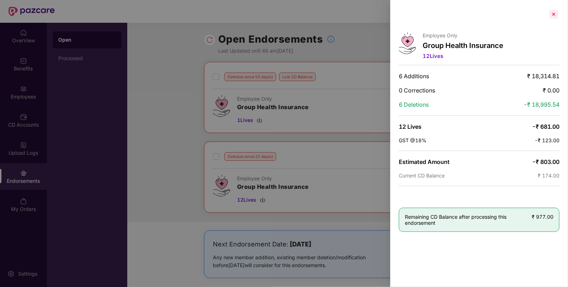
click at [555, 16] on div at bounding box center [553, 14] width 11 height 11
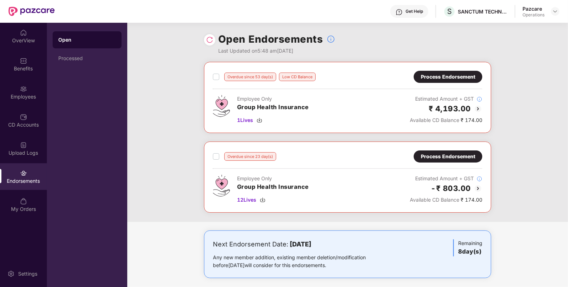
click at [475, 107] on img at bounding box center [478, 109] width 9 height 9
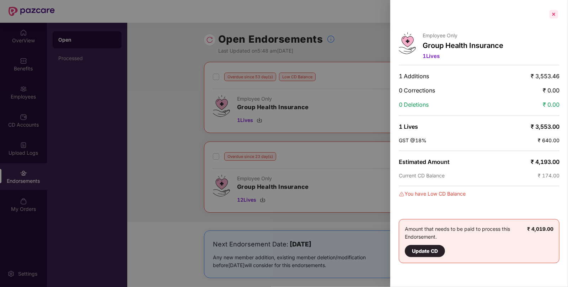
click at [557, 14] on div at bounding box center [553, 14] width 11 height 11
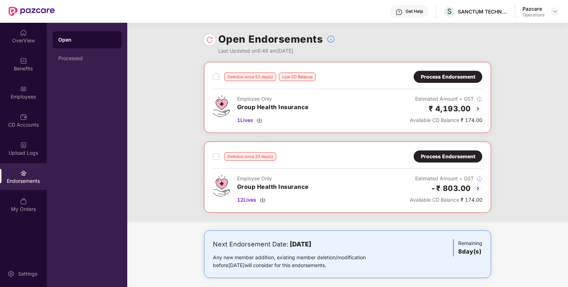
click at [479, 190] on img at bounding box center [478, 188] width 9 height 9
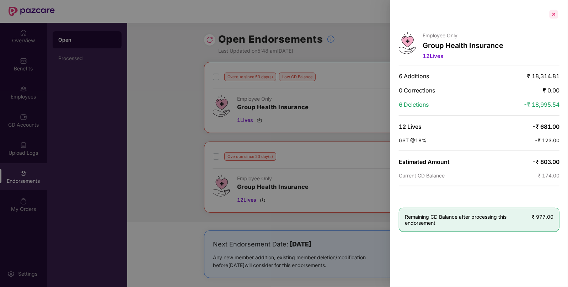
click at [552, 13] on div at bounding box center [553, 14] width 11 height 11
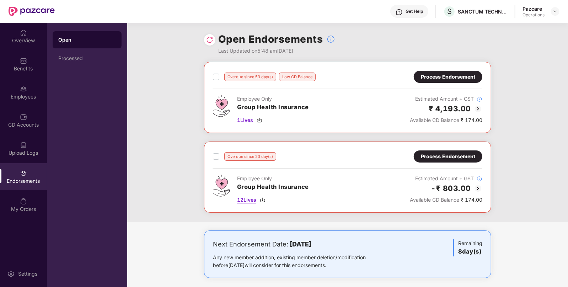
click at [244, 199] on span "12 Lives" at bounding box center [246, 200] width 19 height 8
click at [435, 71] on div "Process Endorsement" at bounding box center [448, 77] width 69 height 12
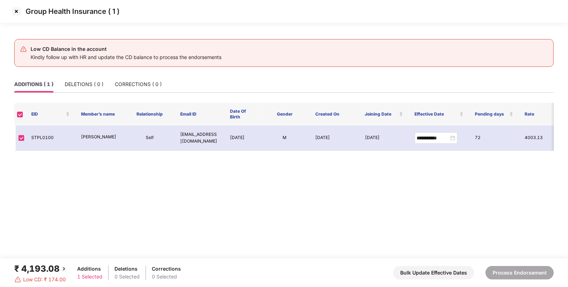
click at [17, 11] on img at bounding box center [16, 11] width 11 height 11
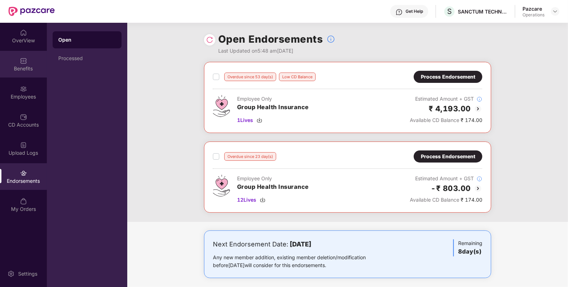
click at [20, 73] on div "Benefits" at bounding box center [23, 64] width 47 height 27
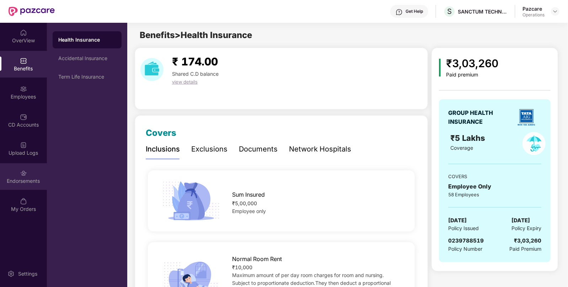
click at [44, 168] on div "Endorsements" at bounding box center [23, 176] width 47 height 27
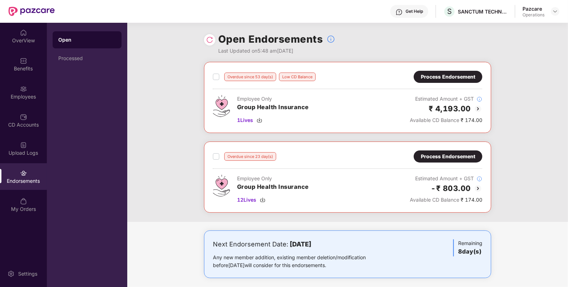
click at [452, 160] on div "Process Endorsement" at bounding box center [448, 156] width 69 height 12
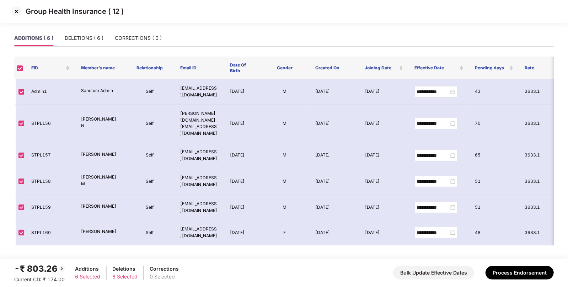
click at [531, 281] on div "-₹ 803.26 Current CD: ₹ 174.00 Additions 6 Selected Deletions 6 Selected Correc…" at bounding box center [284, 272] width 540 height 21
click at [526, 271] on button "Process Endorsement" at bounding box center [520, 273] width 68 height 14
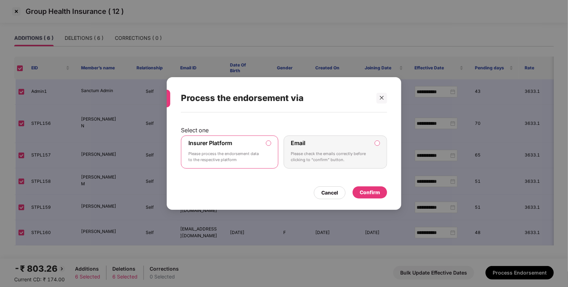
drag, startPoint x: 248, startPoint y: 158, endPoint x: 341, endPoint y: 166, distance: 93.5
click at [247, 159] on p "Please process the endorsement data to the respective platform" at bounding box center [224, 157] width 73 height 12
click at [377, 190] on div "Confirm" at bounding box center [370, 192] width 20 height 8
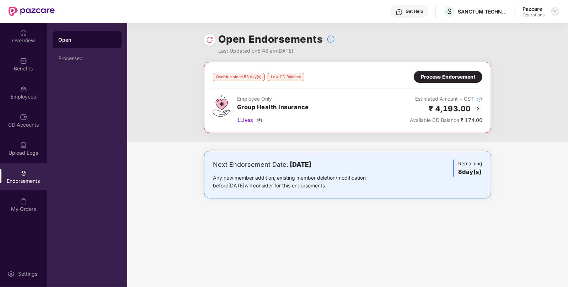
click at [552, 12] on div at bounding box center [555, 11] width 9 height 9
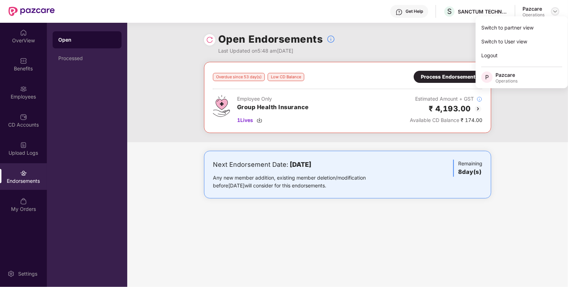
click at [556, 12] on img at bounding box center [556, 12] width 6 height 6
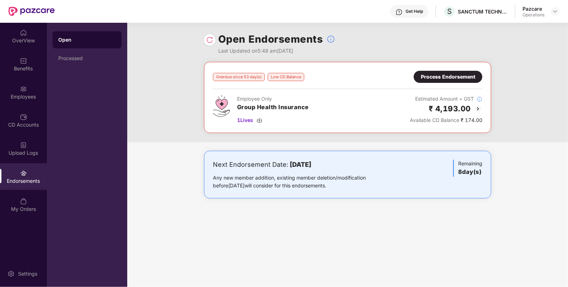
click at [527, 30] on div "Open Endorsements Last Updated on 5:48 am[DATE]" at bounding box center [347, 42] width 441 height 39
click at [557, 14] on img at bounding box center [556, 12] width 6 height 6
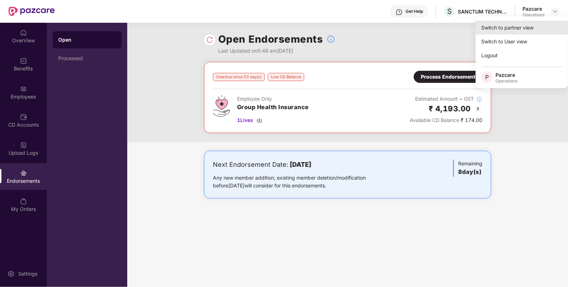
click at [528, 32] on div "Switch to partner view" at bounding box center [522, 28] width 92 height 14
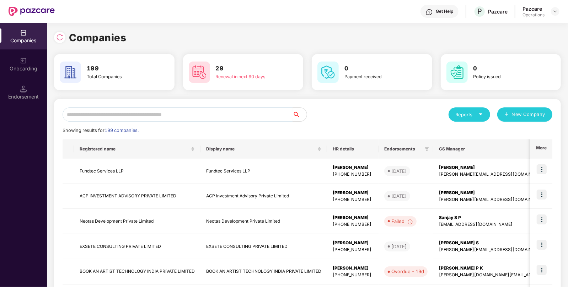
click at [128, 120] on input "text" at bounding box center [178, 114] width 230 height 14
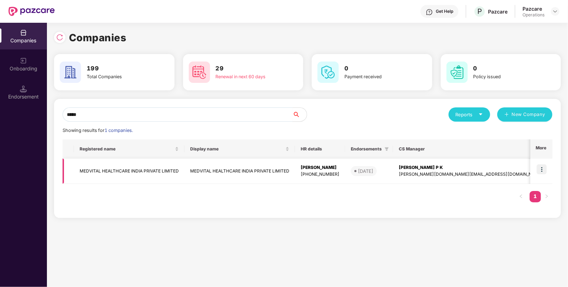
type input "*****"
click at [541, 169] on img at bounding box center [542, 169] width 10 height 10
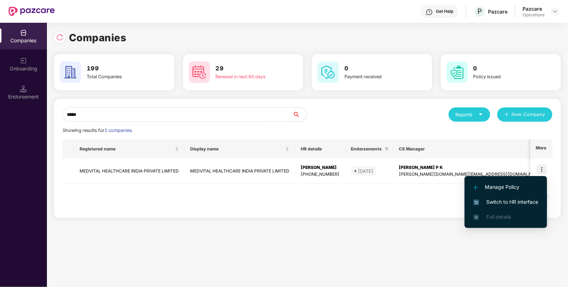
click at [527, 199] on span "Switch to HR interface" at bounding box center [506, 202] width 65 height 8
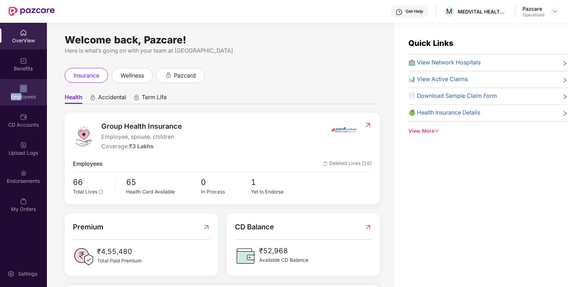
click at [20, 92] on div "Employees" at bounding box center [23, 92] width 47 height 27
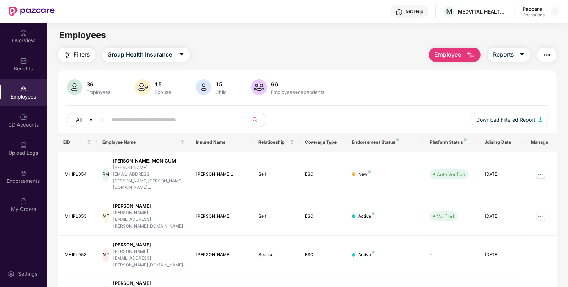
click at [89, 55] on span "Filters" at bounding box center [82, 54] width 16 height 9
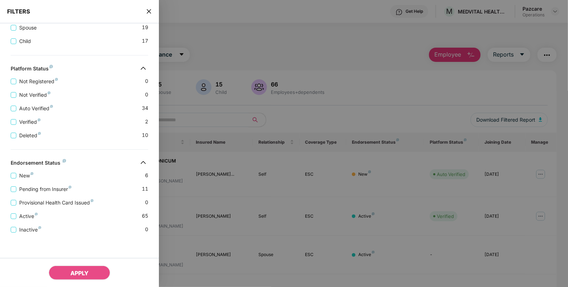
scroll to position [163, 0]
click at [150, 13] on icon "close" at bounding box center [149, 12] width 6 height 6
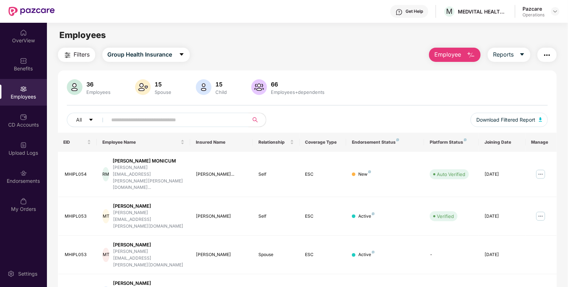
click at [554, 55] on button "button" at bounding box center [547, 55] width 19 height 14
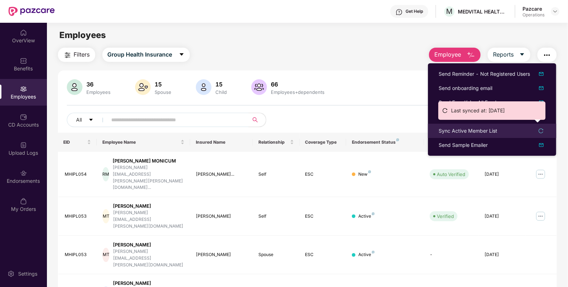
click at [485, 131] on div "Sync Active Member List" at bounding box center [468, 131] width 59 height 8
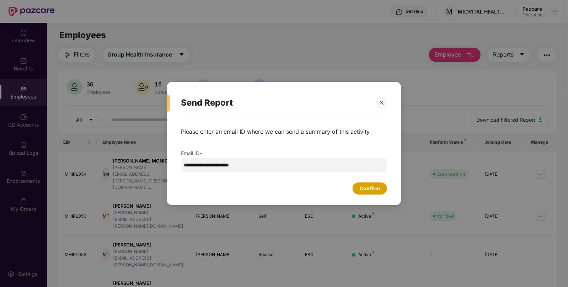
click at [367, 190] on div "Confirm" at bounding box center [370, 189] width 20 height 8
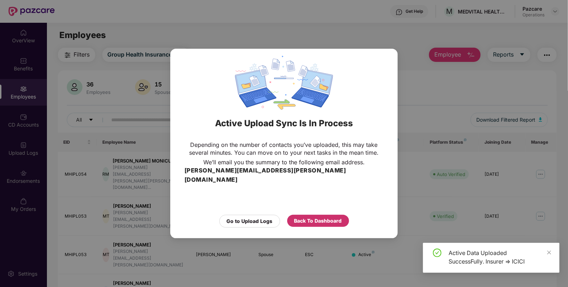
click at [309, 220] on div "Back To Dashboard" at bounding box center [318, 221] width 62 height 12
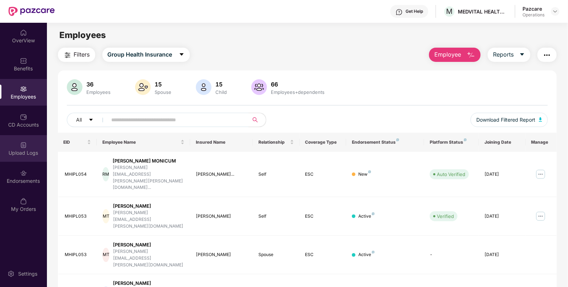
click at [19, 140] on div "Upload Logs" at bounding box center [23, 148] width 47 height 27
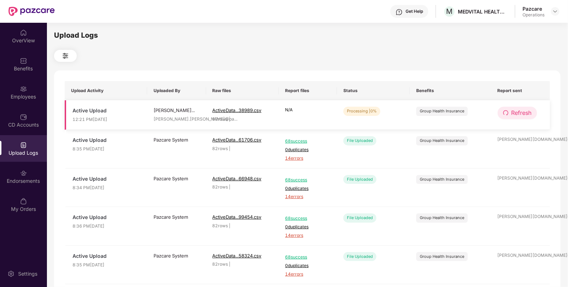
click at [522, 111] on span "Refresh" at bounding box center [522, 112] width 20 height 9
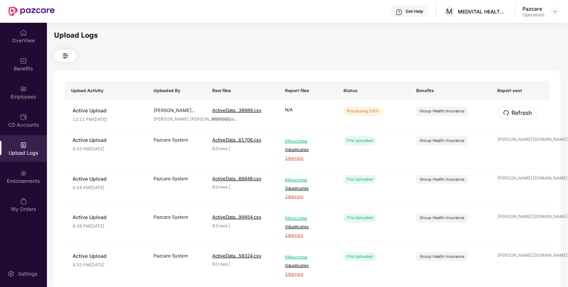
click at [522, 111] on span "Refresh" at bounding box center [522, 112] width 20 height 9
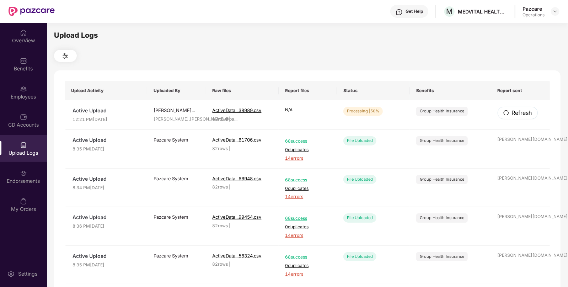
click at [522, 111] on span "Refresh" at bounding box center [522, 112] width 20 height 9
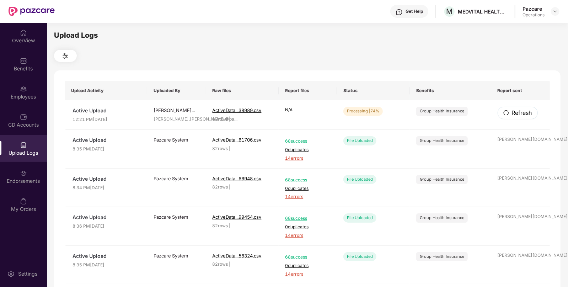
click at [522, 111] on span "Refresh" at bounding box center [522, 112] width 20 height 9
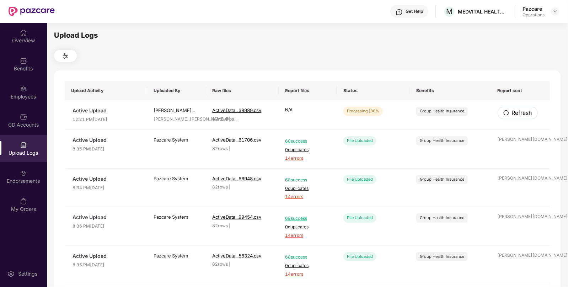
click at [522, 111] on span "Refresh" at bounding box center [522, 112] width 20 height 9
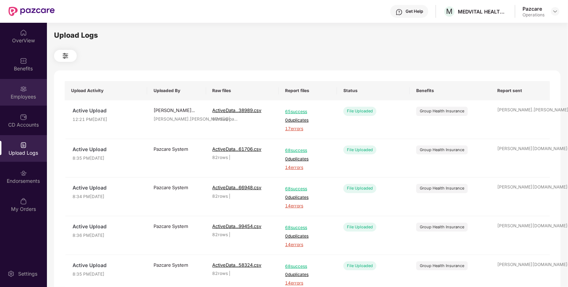
click at [23, 95] on div "Employees" at bounding box center [23, 96] width 47 height 7
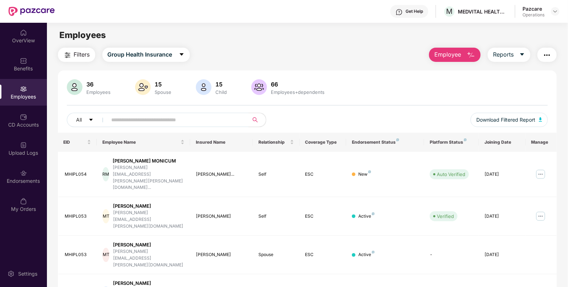
click at [30, 87] on div "Employees" at bounding box center [23, 92] width 47 height 27
click at [84, 58] on span "Filters" at bounding box center [82, 54] width 16 height 9
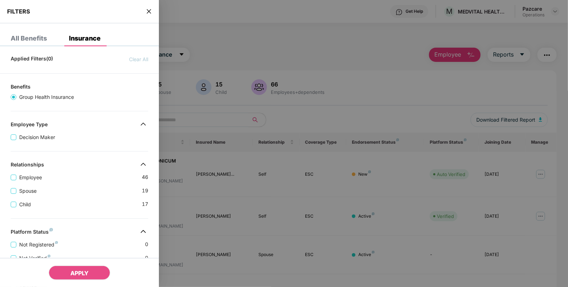
scroll to position [163, 0]
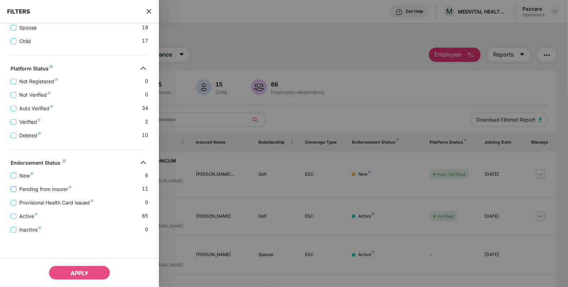
click at [69, 190] on span "Pending from Insurer" at bounding box center [45, 189] width 58 height 8
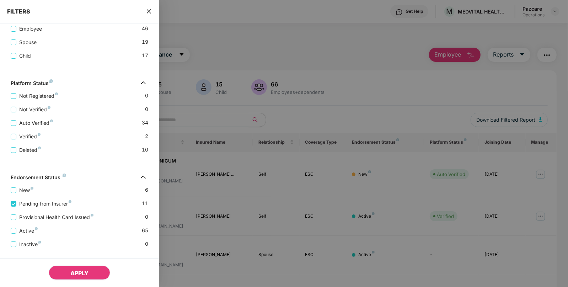
click at [77, 269] on button "APPLY" at bounding box center [80, 273] width 62 height 14
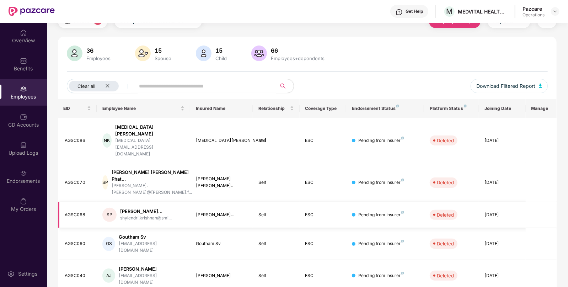
scroll to position [30, 0]
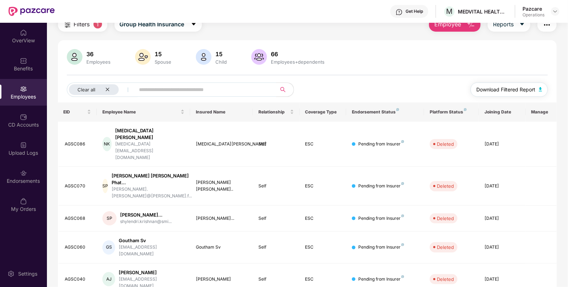
click at [540, 87] on img "button" at bounding box center [541, 89] width 4 height 4
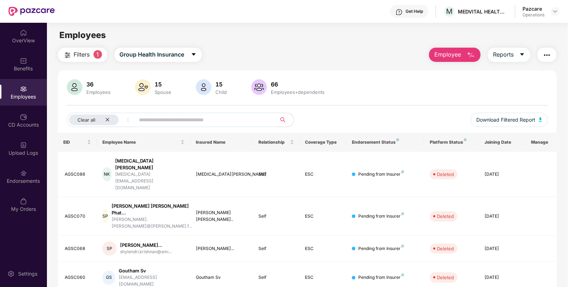
click at [540, 54] on button "button" at bounding box center [547, 55] width 19 height 14
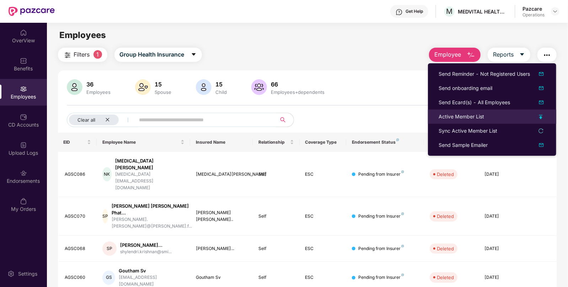
click at [508, 119] on div "Active Member List" at bounding box center [492, 117] width 107 height 8
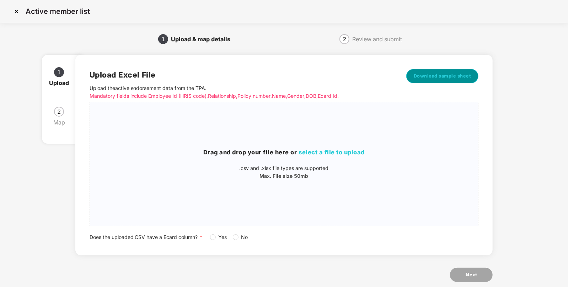
click at [442, 79] on span "Download sample sheet" at bounding box center [443, 76] width 58 height 7
drag, startPoint x: 440, startPoint y: 108, endPoint x: 436, endPoint y: 110, distance: 5.0
click at [438, 108] on div "Drag and drop your file here or select a file to upload .csv and .xlsx file typ…" at bounding box center [284, 164] width 389 height 112
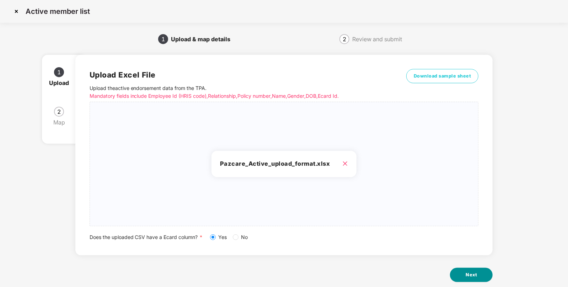
click at [473, 278] on span "Next" at bounding box center [471, 274] width 11 height 7
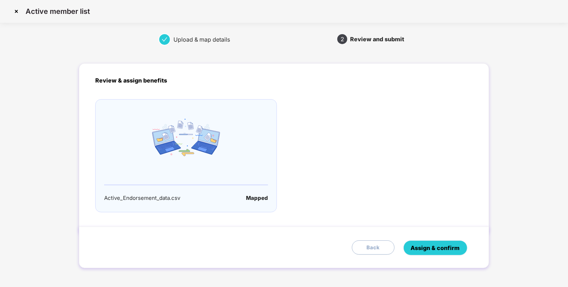
click at [426, 252] on span "Assign & confirm" at bounding box center [435, 248] width 49 height 9
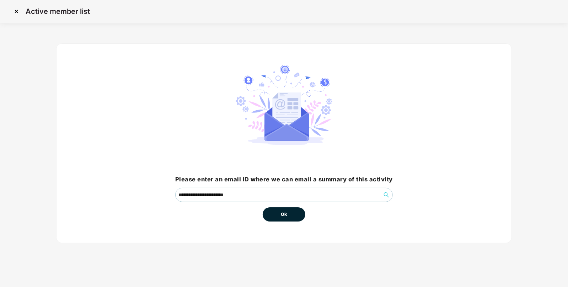
click at [269, 215] on button "Ok" at bounding box center [284, 214] width 43 height 14
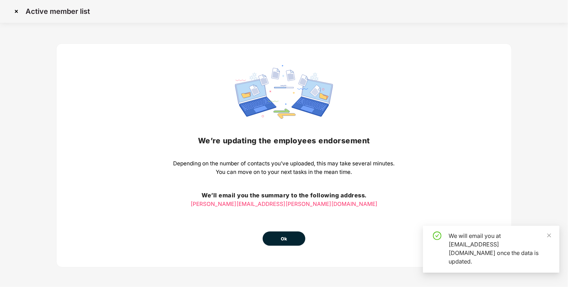
click at [279, 245] on div "We’re updating the employees endorsement Depending on the number of contacts yo…" at bounding box center [284, 155] width 456 height 224
click at [281, 240] on span "Ok" at bounding box center [284, 238] width 6 height 7
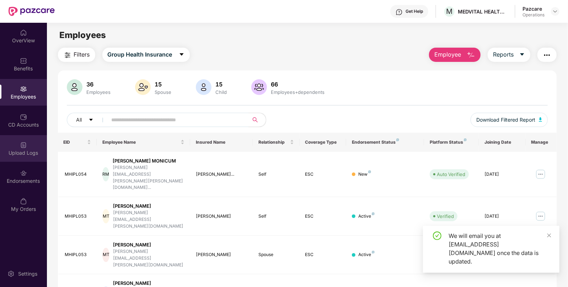
click at [34, 156] on div "Upload Logs" at bounding box center [23, 148] width 47 height 27
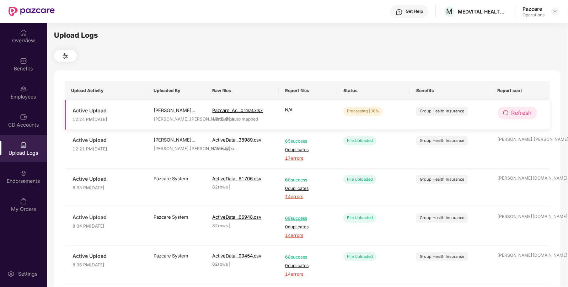
click at [513, 110] on span "Refresh" at bounding box center [522, 112] width 20 height 9
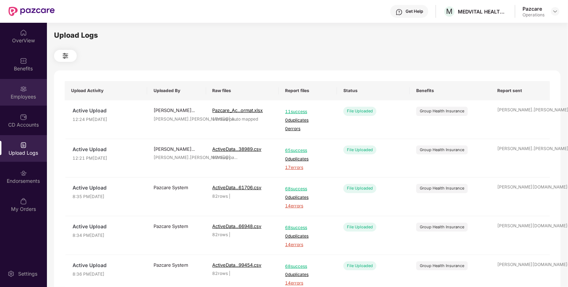
click at [23, 95] on div "Employees" at bounding box center [23, 96] width 47 height 7
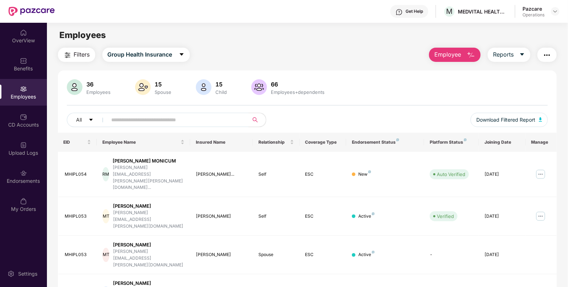
click at [80, 52] on span "Filters" at bounding box center [82, 54] width 16 height 9
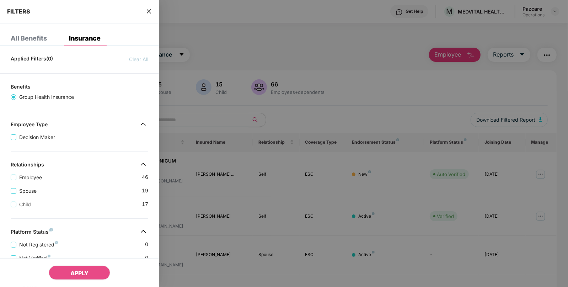
scroll to position [163, 0]
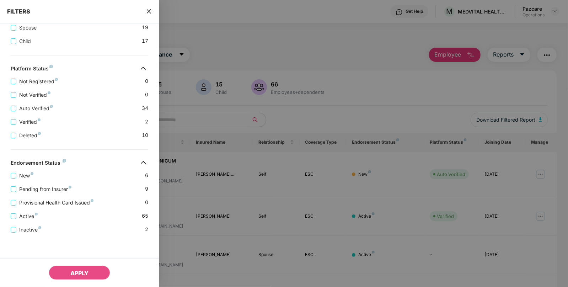
click at [91, 187] on div "Pending from Insurer 9" at bounding box center [80, 187] width 138 height 14
click at [56, 188] on span "Pending from Insurer" at bounding box center [45, 189] width 58 height 8
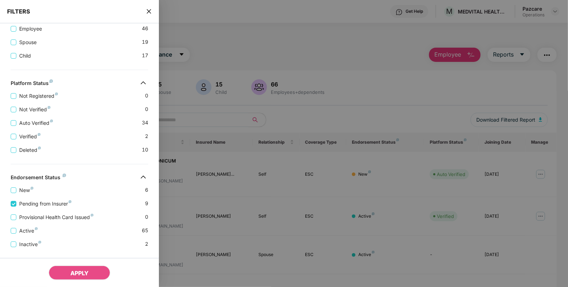
click at [85, 280] on div "APPLY" at bounding box center [79, 272] width 159 height 29
click at [93, 272] on button "APPLY" at bounding box center [80, 273] width 62 height 14
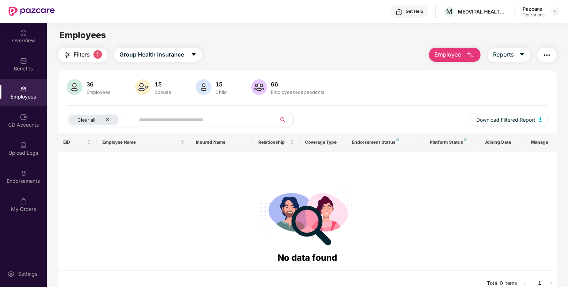
scroll to position [23, 0]
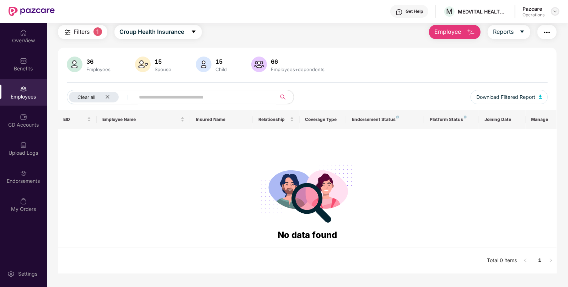
click at [551, 10] on div at bounding box center [555, 11] width 9 height 9
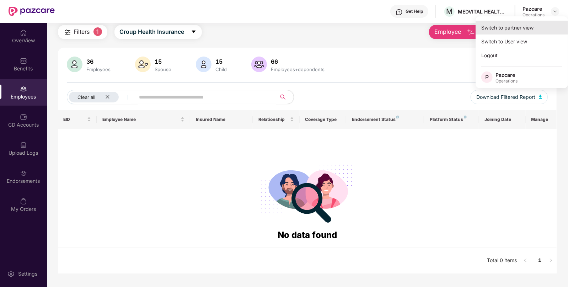
click at [537, 26] on div "Switch to partner view" at bounding box center [522, 28] width 92 height 14
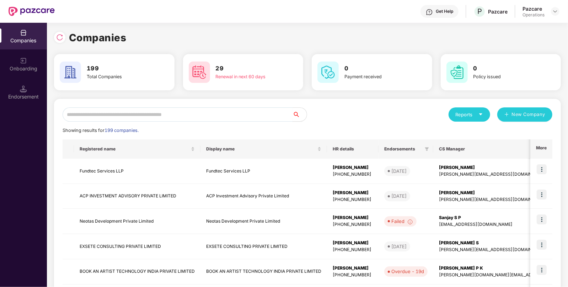
click at [201, 109] on input "text" at bounding box center [178, 114] width 230 height 14
paste input "**********"
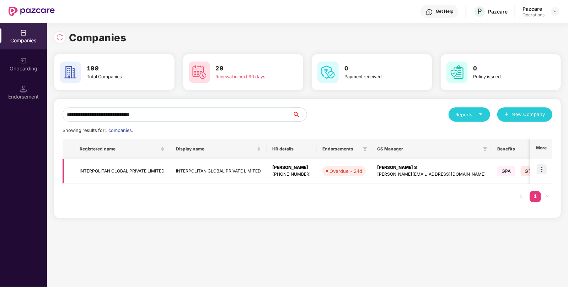
type input "**********"
click at [545, 165] on img at bounding box center [542, 169] width 10 height 10
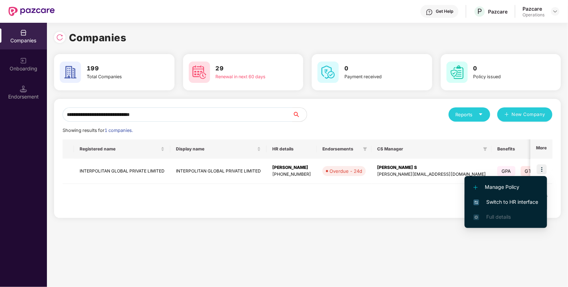
click at [502, 205] on span "Switch to HR interface" at bounding box center [506, 202] width 65 height 8
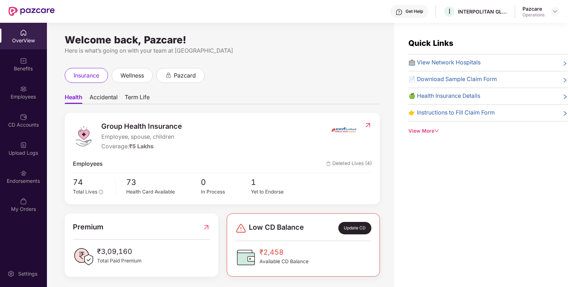
click at [26, 176] on img at bounding box center [23, 173] width 7 height 7
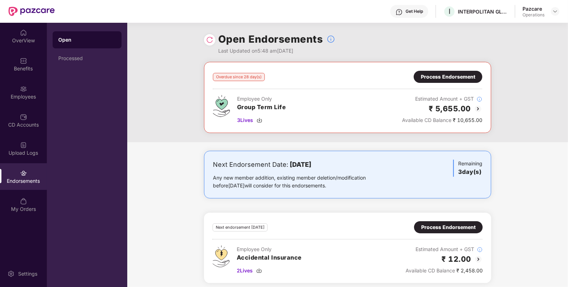
click at [428, 73] on div "Process Endorsement" at bounding box center [448, 77] width 54 height 8
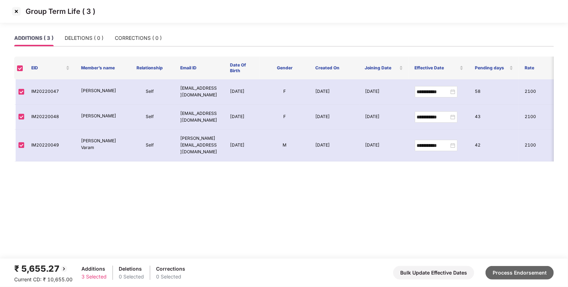
click at [534, 267] on button "Process Endorsement" at bounding box center [520, 273] width 68 height 14
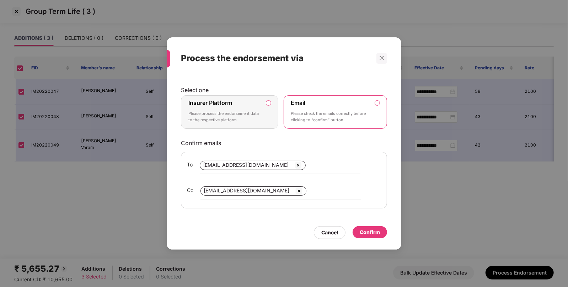
click at [217, 112] on p "Please process the endorsement data to the respective platform" at bounding box center [224, 117] width 73 height 12
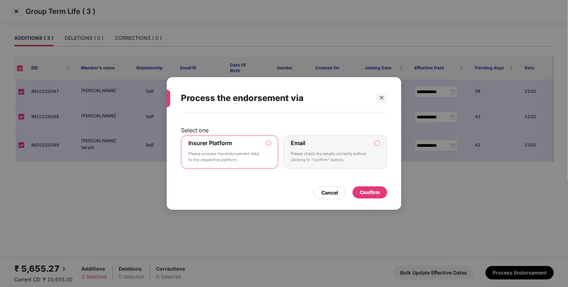
click at [366, 188] on div "Confirm" at bounding box center [370, 192] width 20 height 8
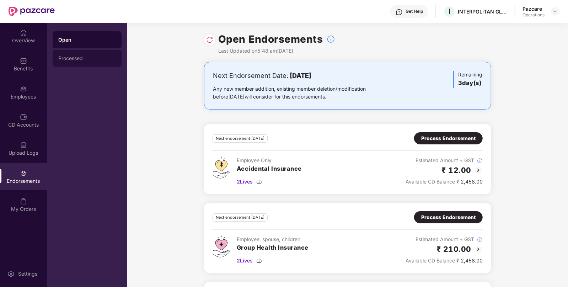
click at [75, 55] on div "Processed" at bounding box center [87, 58] width 58 height 6
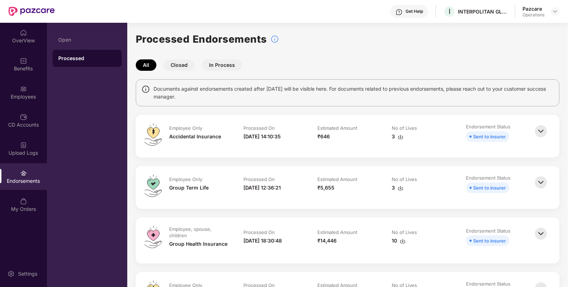
click at [400, 188] on img at bounding box center [401, 188] width 6 height 6
click at [559, 11] on div at bounding box center [555, 11] width 9 height 9
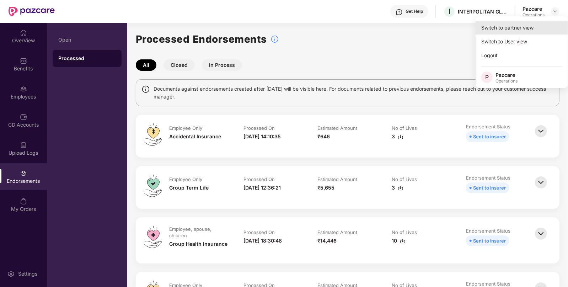
click at [545, 21] on div "Switch to partner view" at bounding box center [522, 28] width 92 height 14
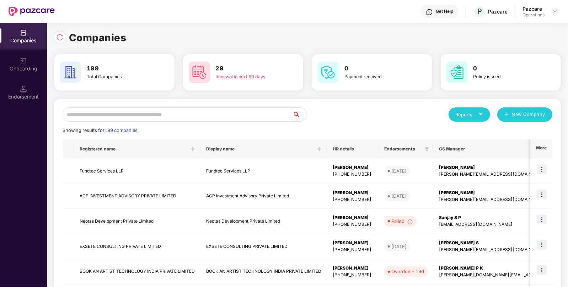
click at [214, 121] on input "text" at bounding box center [178, 114] width 230 height 14
paste input "******"
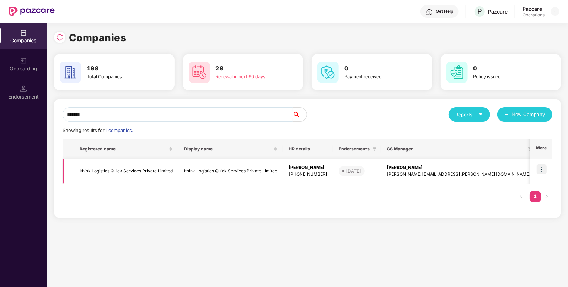
type input "******"
click at [542, 167] on img at bounding box center [542, 169] width 10 height 10
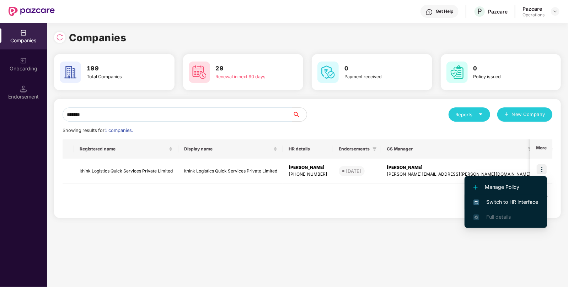
click at [501, 207] on li "Switch to HR interface" at bounding box center [506, 201] width 82 height 15
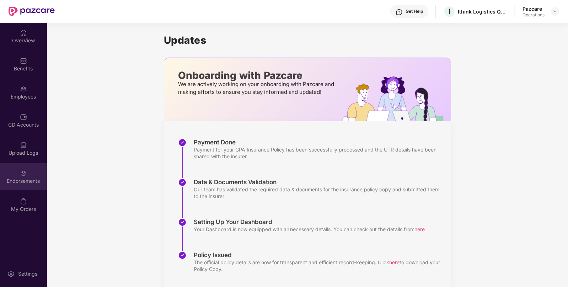
click at [34, 186] on div "Endorsements" at bounding box center [23, 176] width 47 height 27
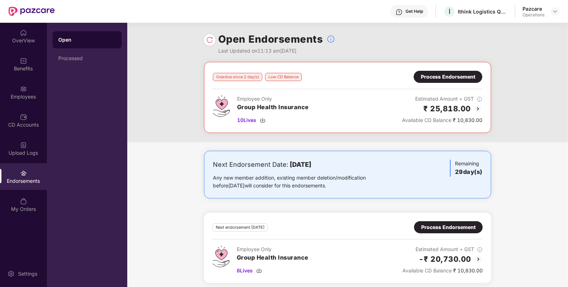
click at [444, 228] on div "Process Endorsement" at bounding box center [448, 227] width 54 height 8
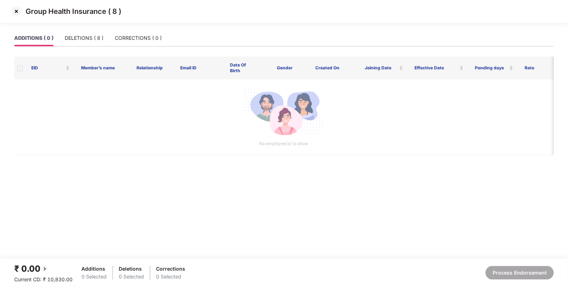
click at [15, 11] on img at bounding box center [16, 11] width 11 height 11
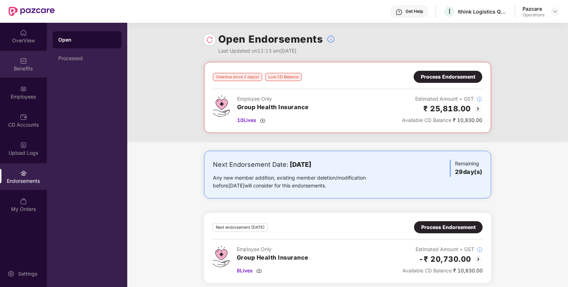
click at [20, 60] on img at bounding box center [23, 60] width 7 height 7
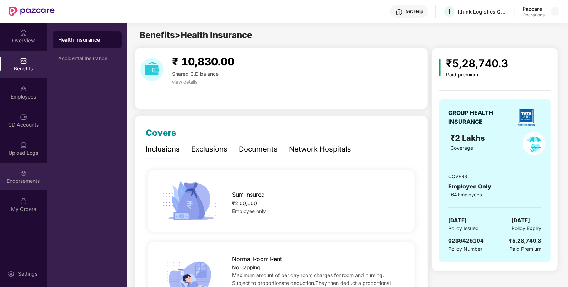
click at [9, 181] on div "Endorsements" at bounding box center [23, 180] width 47 height 7
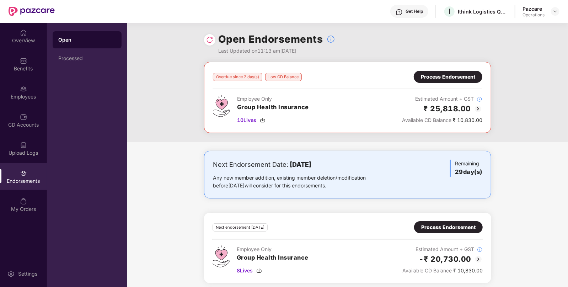
click at [556, 5] on div "Pazcare Operations" at bounding box center [541, 11] width 37 height 12
click at [558, 13] on img at bounding box center [556, 12] width 6 height 6
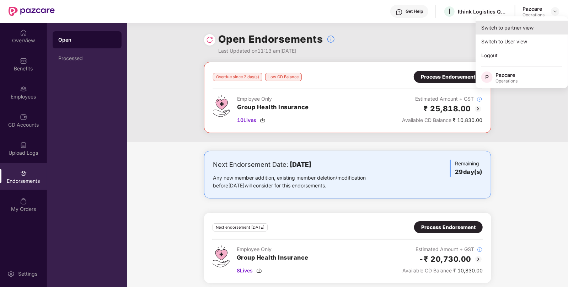
click at [537, 28] on div "Switch to partner view" at bounding box center [522, 28] width 92 height 14
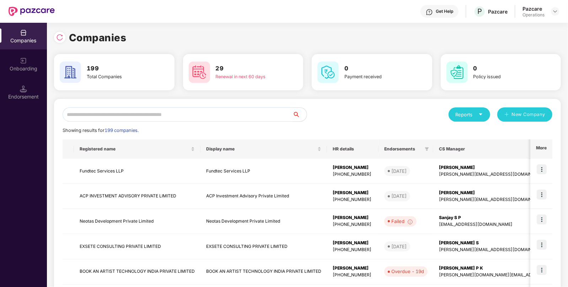
click at [244, 121] on input "text" at bounding box center [178, 114] width 230 height 14
paste input "**********"
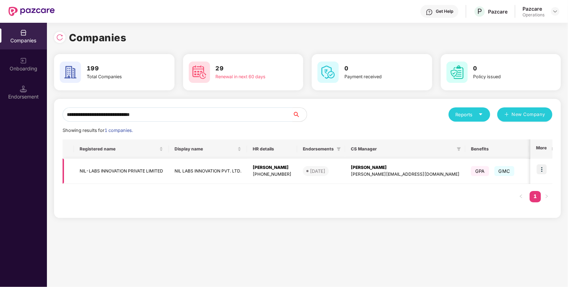
type input "**********"
click at [541, 172] on img at bounding box center [542, 169] width 10 height 10
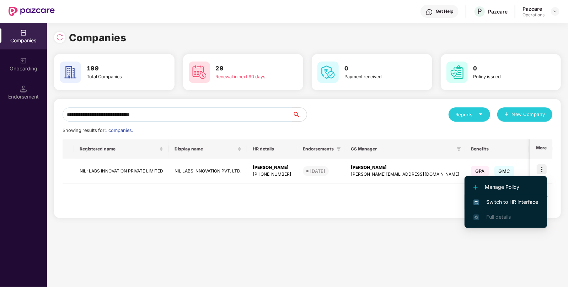
click at [513, 200] on span "Switch to HR interface" at bounding box center [506, 202] width 65 height 8
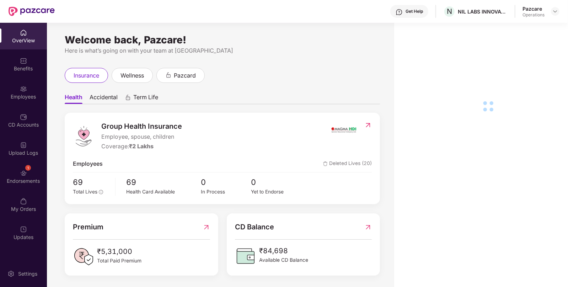
click at [27, 188] on div "1 Endorsements" at bounding box center [23, 176] width 47 height 27
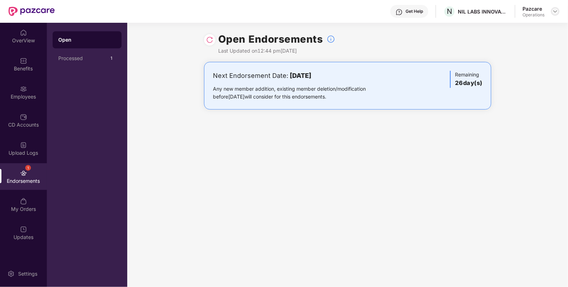
click at [551, 9] on div at bounding box center [555, 11] width 9 height 9
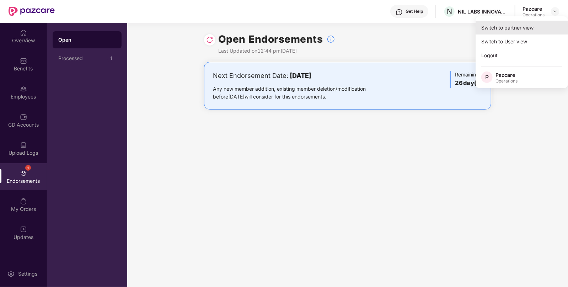
click at [527, 21] on div "Switch to partner view" at bounding box center [522, 28] width 92 height 14
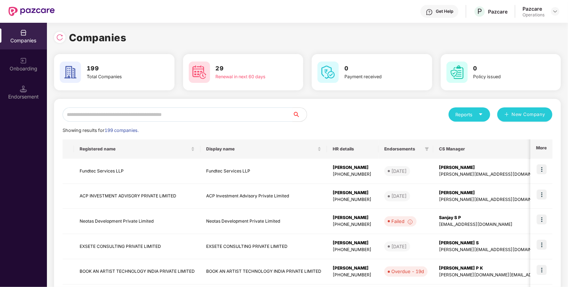
click at [193, 117] on input "text" at bounding box center [178, 114] width 230 height 14
paste input "**********"
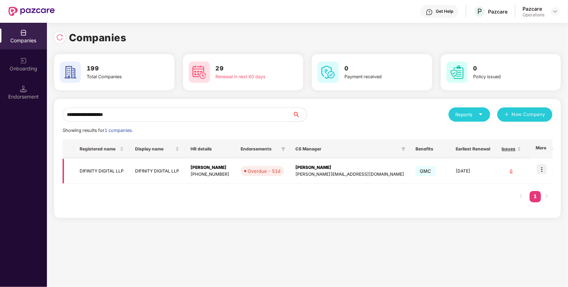
type input "**********"
click at [542, 171] on img at bounding box center [542, 169] width 10 height 10
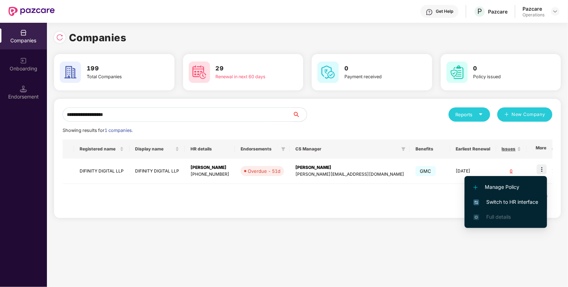
click at [503, 199] on span "Switch to HR interface" at bounding box center [506, 202] width 65 height 8
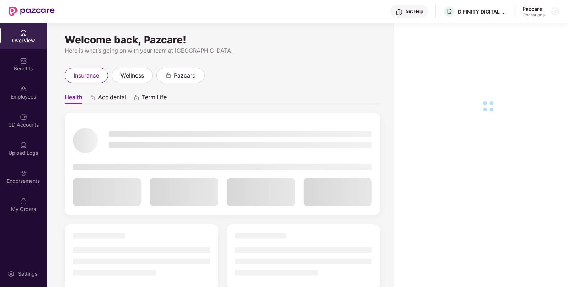
click at [31, 179] on div "Endorsements" at bounding box center [23, 180] width 47 height 7
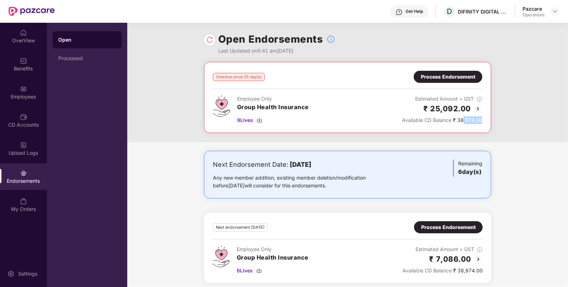
drag, startPoint x: 463, startPoint y: 124, endPoint x: 487, endPoint y: 127, distance: 24.6
click at [487, 127] on div "Overdue since 25 day(s) Process Endorsement Employee Only Group Health Insuranc…" at bounding box center [347, 97] width 287 height 71
drag, startPoint x: 422, startPoint y: 111, endPoint x: 467, endPoint y: 115, distance: 45.7
click at [463, 114] on div "₹ 25,092.00 Available CD Balance ₹ 38,974.00" at bounding box center [442, 113] width 80 height 21
click at [245, 117] on span "9 Lives" at bounding box center [245, 120] width 16 height 8
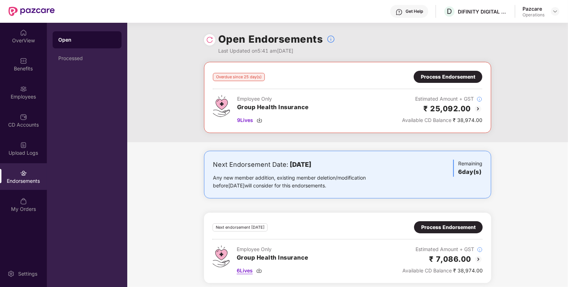
click at [244, 270] on span "6 Lives" at bounding box center [245, 271] width 16 height 8
